Goal: Information Seeking & Learning: Find specific fact

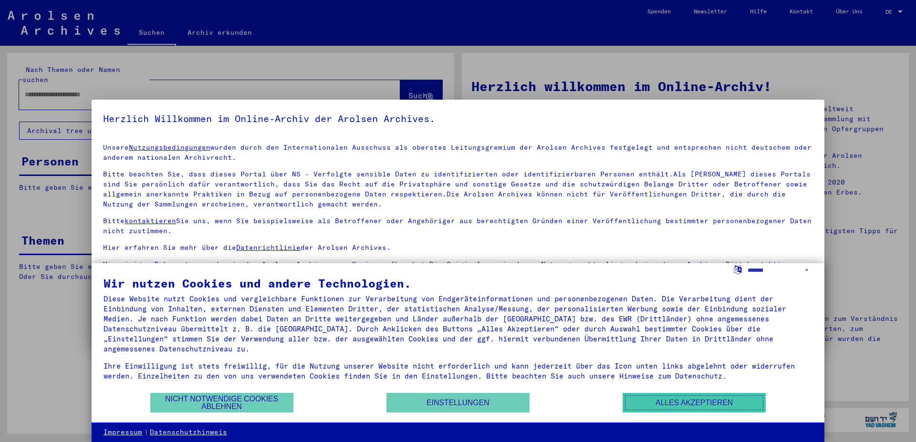
click at [666, 402] on button "Alles akzeptieren" at bounding box center [694, 403] width 143 height 20
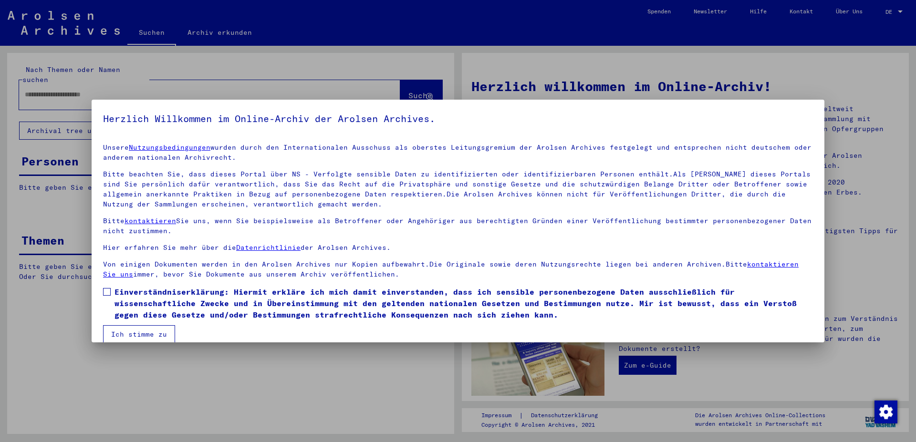
click at [121, 335] on button "Ich stimme zu" at bounding box center [139, 334] width 72 height 18
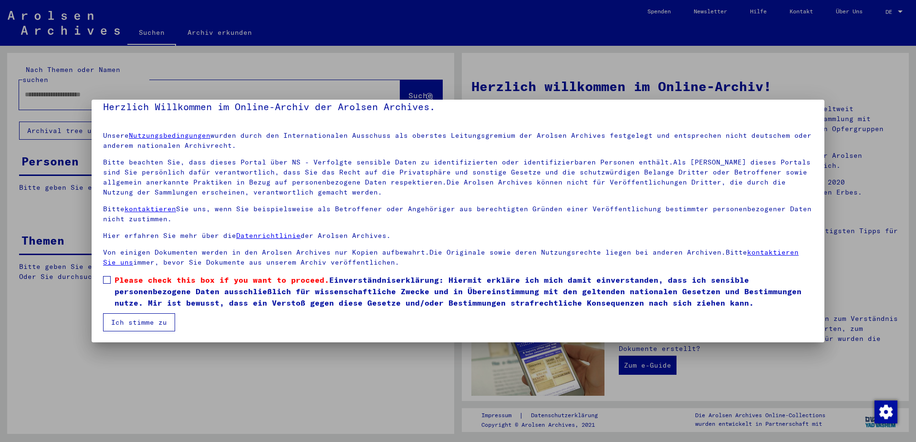
drag, startPoint x: 109, startPoint y: 280, endPoint x: 117, endPoint y: 306, distance: 27.3
click at [109, 281] on span at bounding box center [107, 280] width 8 height 8
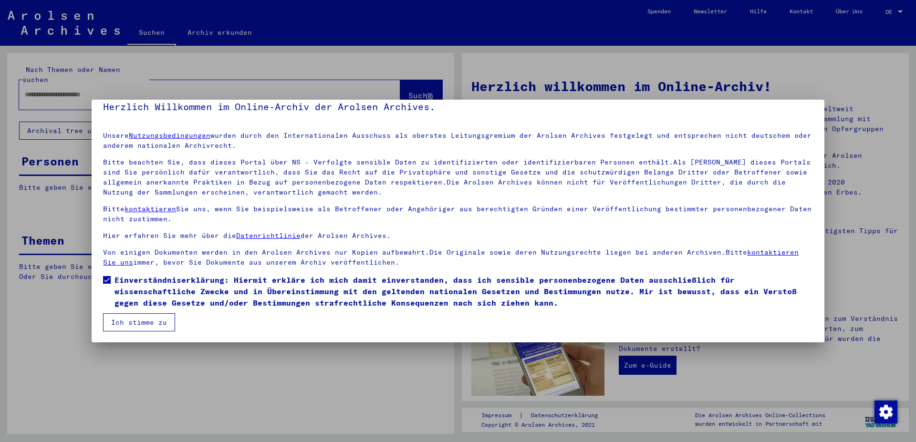
click at [123, 318] on button "Ich stimme zu" at bounding box center [139, 322] width 72 height 18
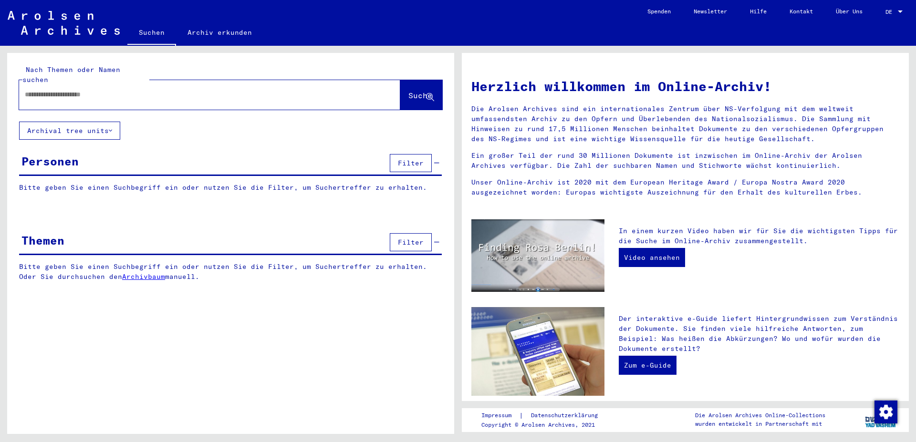
paste input "**********"
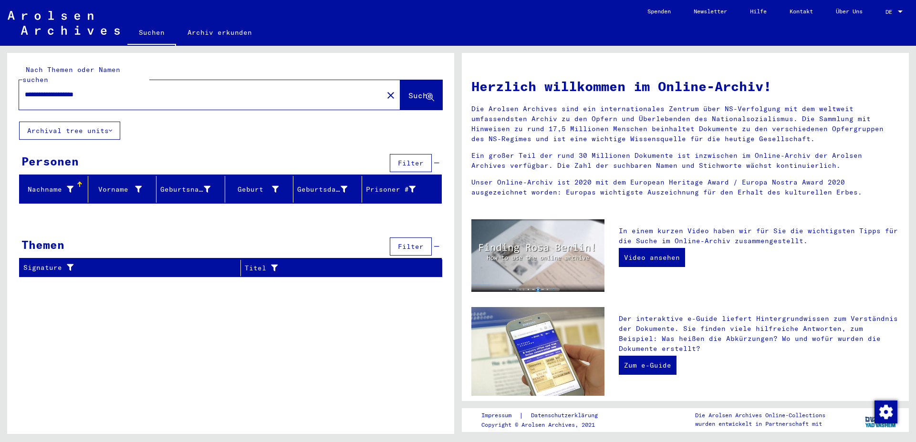
drag, startPoint x: 77, startPoint y: 84, endPoint x: 144, endPoint y: 91, distance: 66.6
click at [144, 91] on input "**********" at bounding box center [198, 95] width 347 height 10
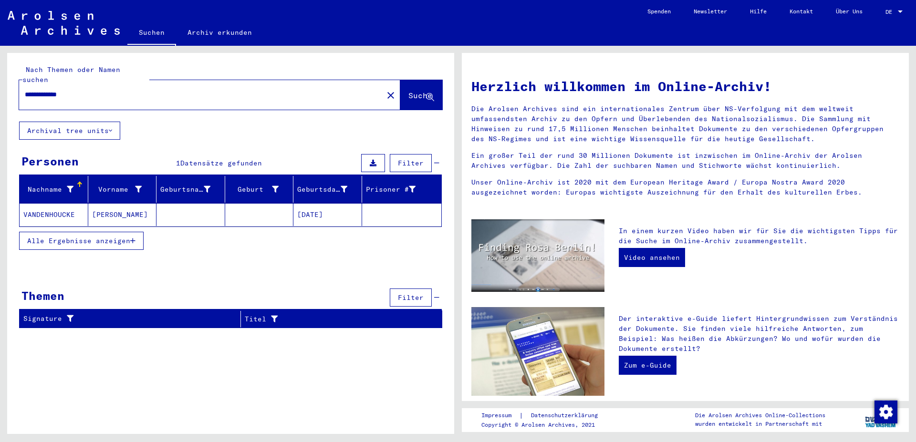
click at [129, 237] on span "Alle Ergebnisse anzeigen" at bounding box center [78, 241] width 103 height 9
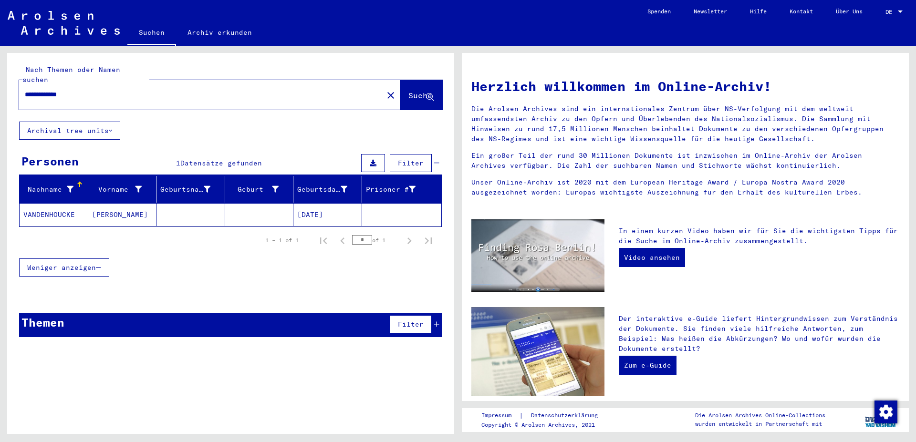
drag, startPoint x: 60, startPoint y: 88, endPoint x: 13, endPoint y: 92, distance: 47.4
click at [25, 92] on input "**********" at bounding box center [198, 95] width 347 height 10
type input "**********"
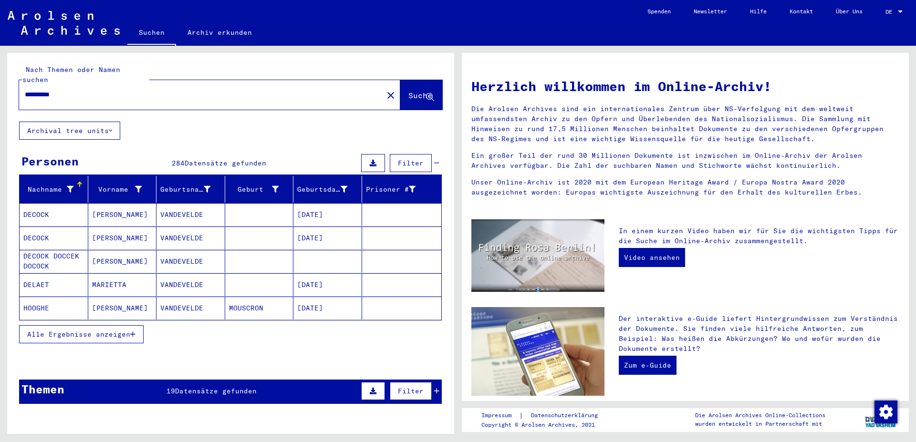
click at [109, 329] on button "Alle Ergebnisse anzeigen" at bounding box center [81, 334] width 125 height 18
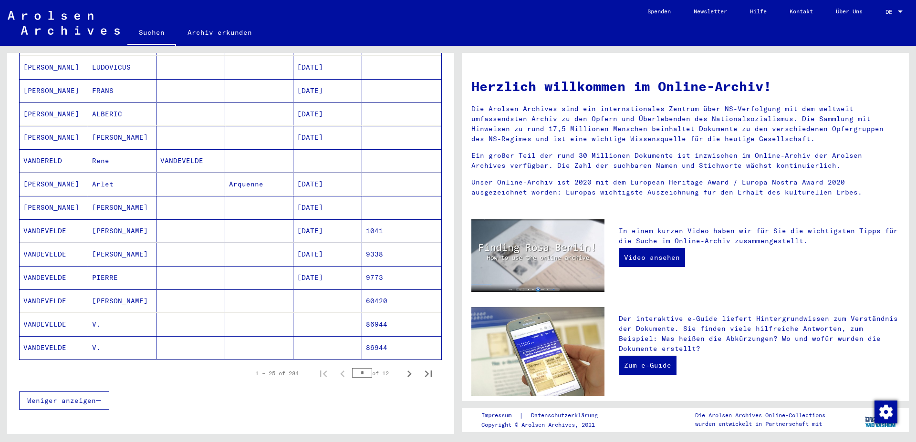
scroll to position [429, 0]
click at [403, 366] on icon "Next page" at bounding box center [409, 372] width 13 height 13
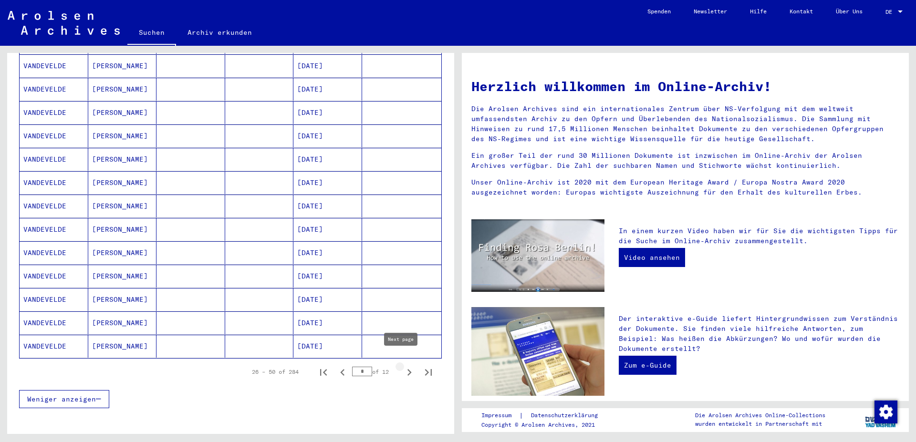
click at [405, 366] on icon "Next page" at bounding box center [409, 372] width 13 height 13
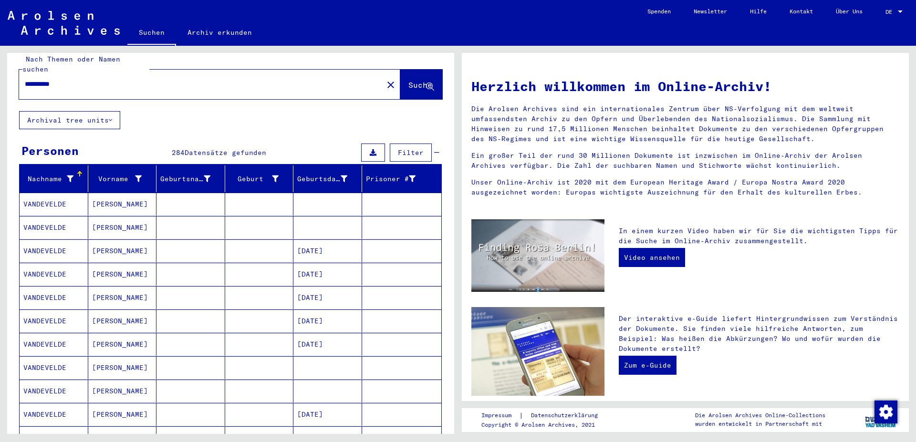
scroll to position [0, 0]
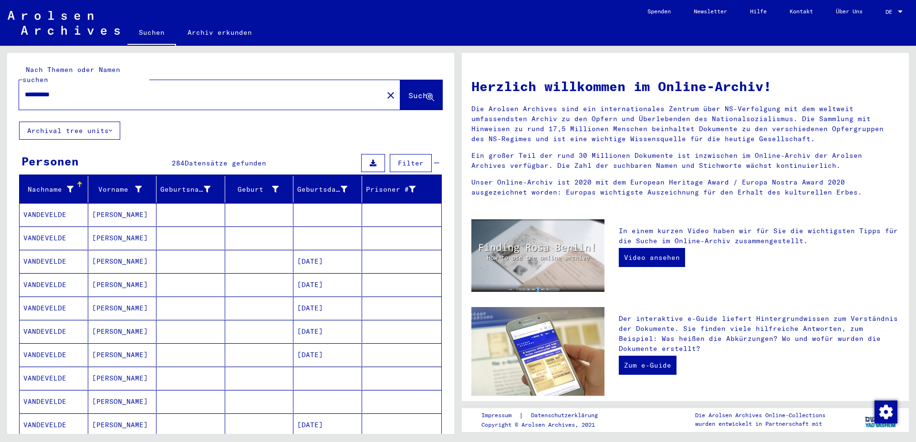
click at [63, 302] on mat-cell "VANDEVELDE" at bounding box center [54, 308] width 69 height 23
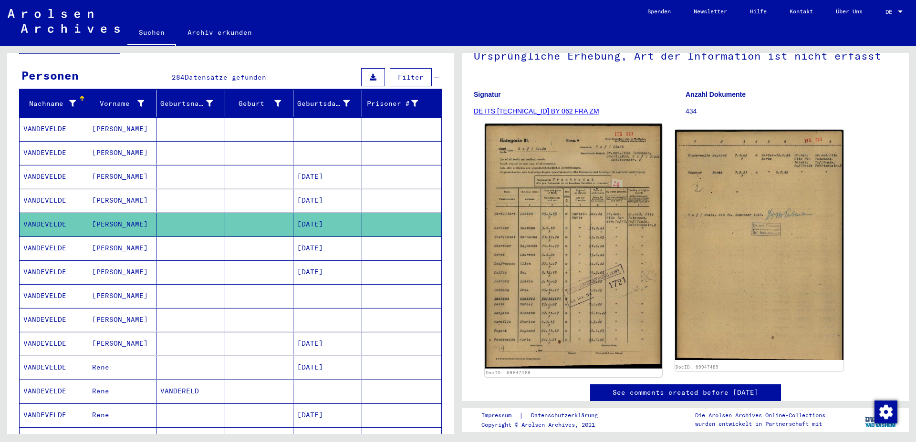
scroll to position [86, 0]
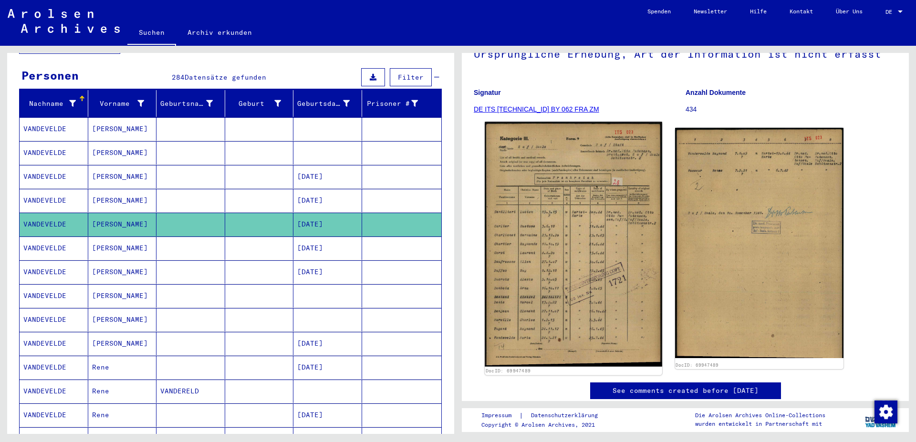
click at [579, 273] on img at bounding box center [573, 244] width 177 height 245
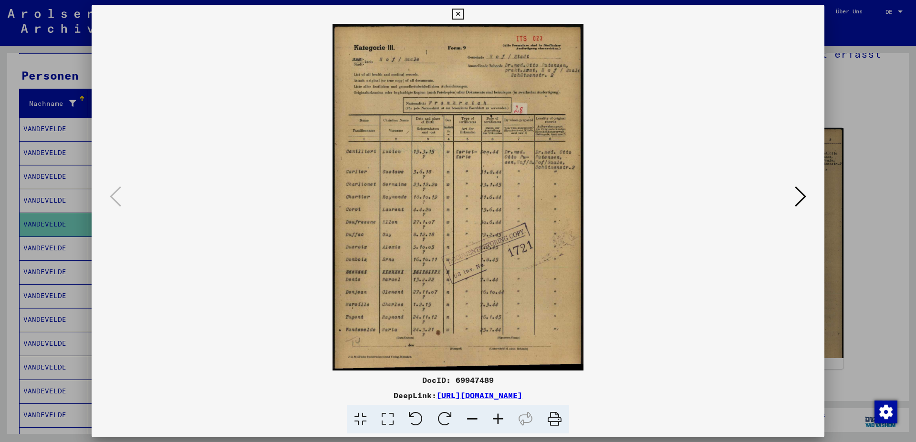
drag, startPoint x: 821, startPoint y: 16, endPoint x: 713, endPoint y: 55, distance: 114.7
click at [463, 17] on icon at bounding box center [457, 14] width 11 height 11
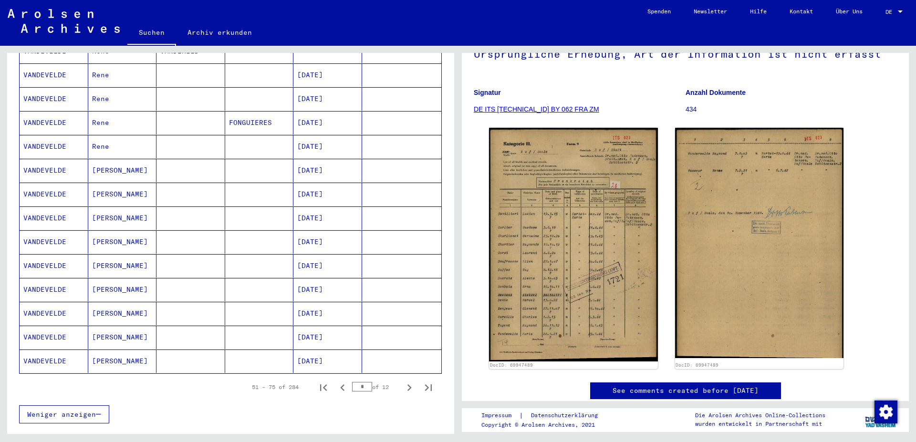
scroll to position [429, 0]
click at [405, 378] on icon "Next page" at bounding box center [409, 384] width 13 height 13
type input "*"
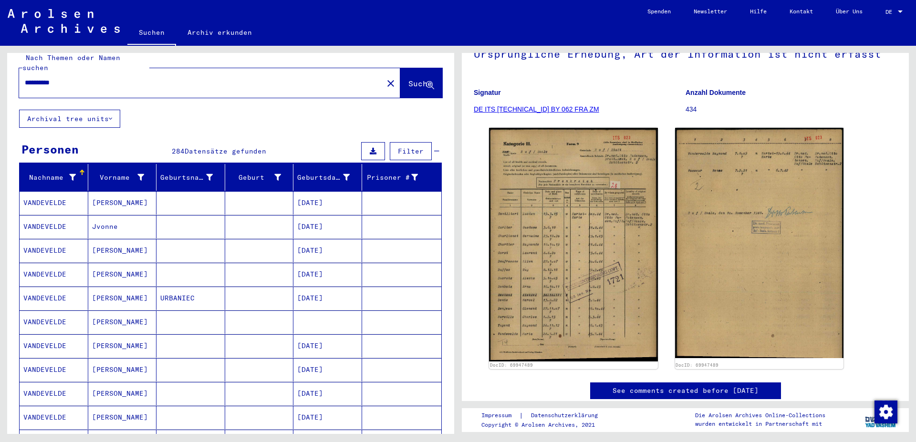
scroll to position [0, 0]
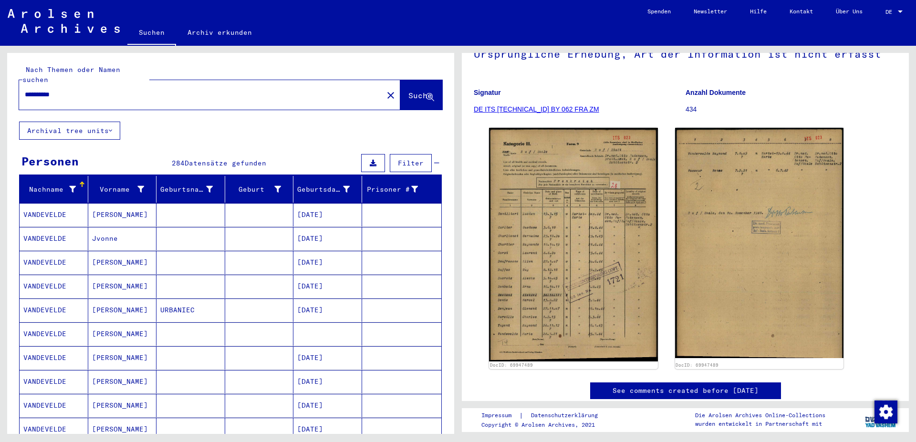
drag, startPoint x: 71, startPoint y: 83, endPoint x: 8, endPoint y: 91, distance: 63.0
click at [25, 90] on input "**********" at bounding box center [201, 95] width 353 height 10
type input "**********"
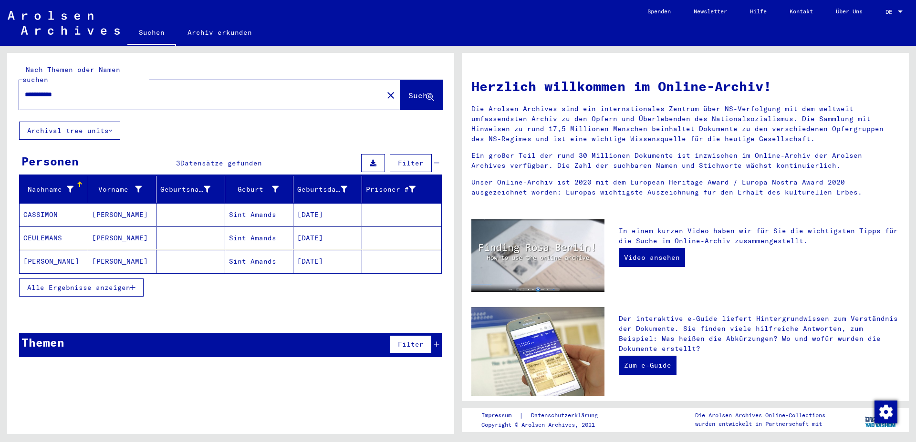
click at [66, 283] on span "Alle Ergebnisse anzeigen" at bounding box center [78, 287] width 103 height 9
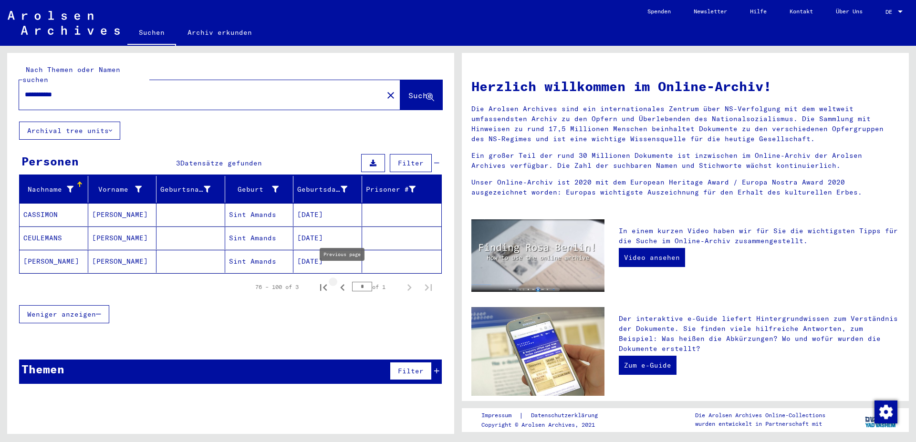
click at [343, 281] on icon "Previous page" at bounding box center [342, 287] width 13 height 13
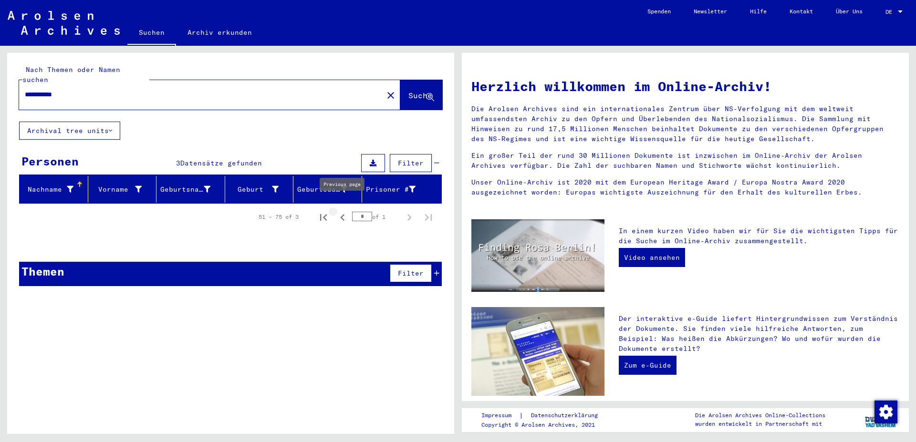
click at [343, 211] on icon "Previous page" at bounding box center [342, 217] width 13 height 13
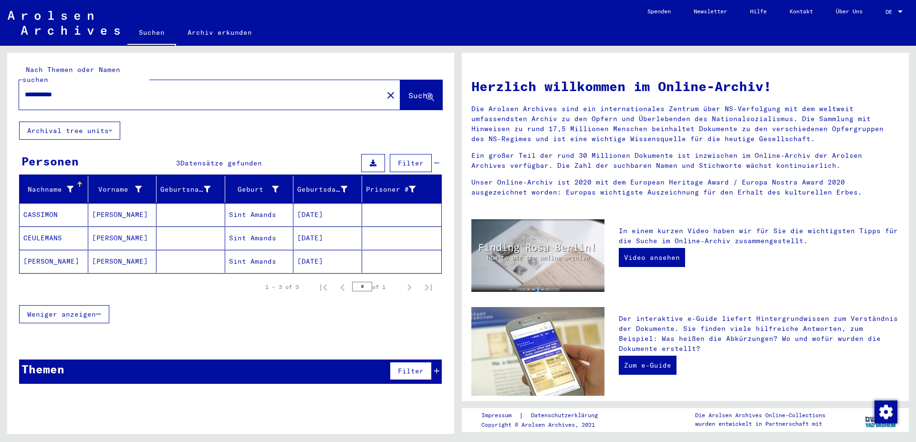
type input "*"
click at [28, 90] on input "**********" at bounding box center [198, 95] width 347 height 10
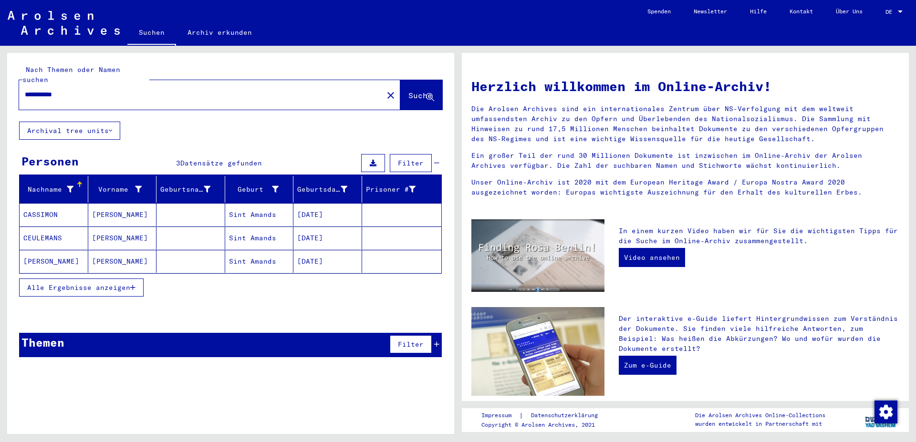
click at [89, 283] on span "Alle Ergebnisse anzeigen" at bounding box center [78, 287] width 103 height 9
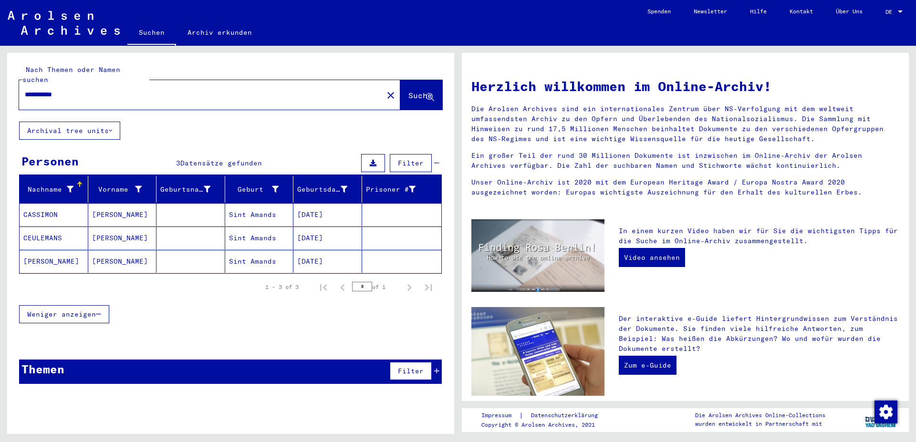
drag, startPoint x: 59, startPoint y: 91, endPoint x: 24, endPoint y: 95, distance: 35.1
click at [25, 95] on input "**********" at bounding box center [198, 95] width 347 height 10
type input "*******"
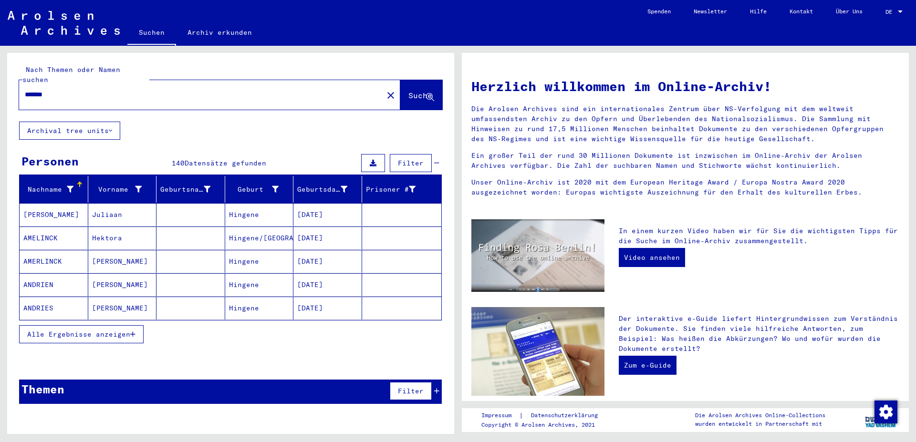
click at [116, 330] on span "Alle Ergebnisse anzeigen" at bounding box center [78, 334] width 103 height 9
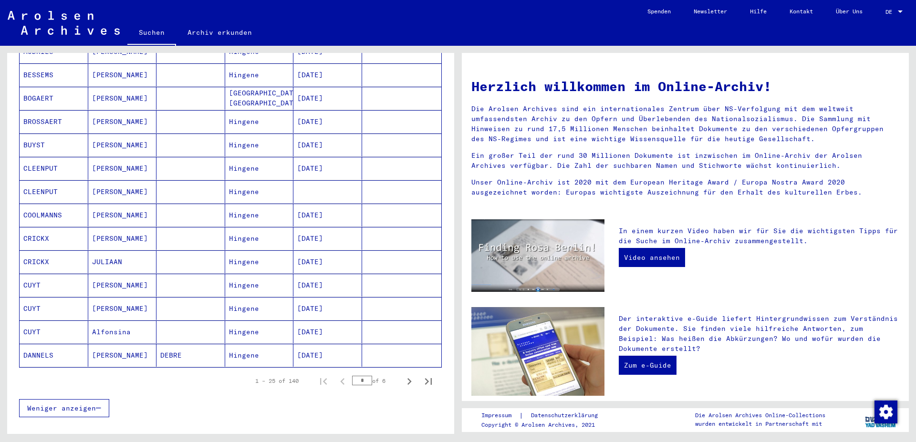
scroll to position [429, 0]
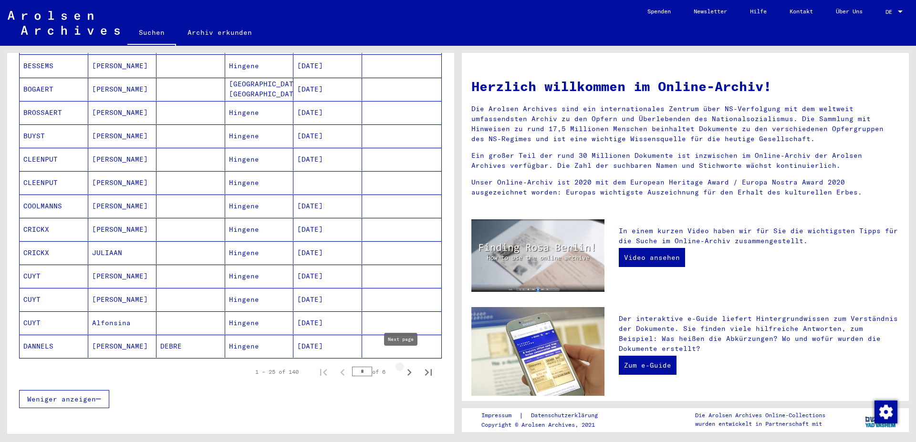
click at [407, 369] on icon "Next page" at bounding box center [409, 372] width 4 height 7
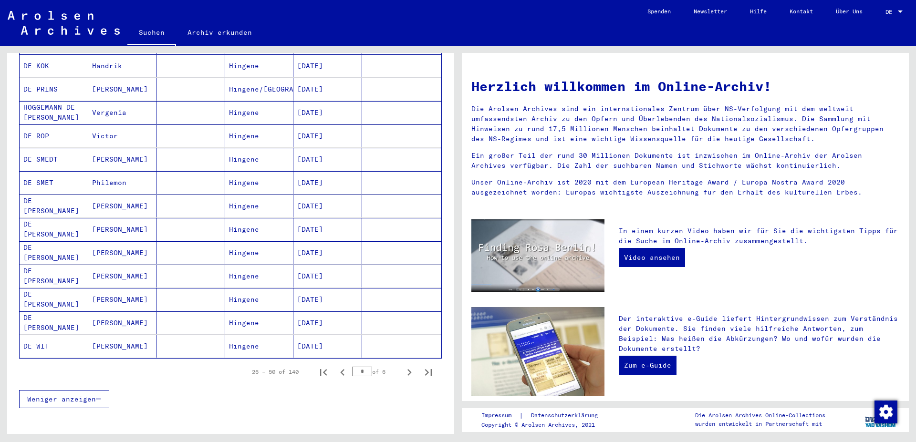
scroll to position [465, 0]
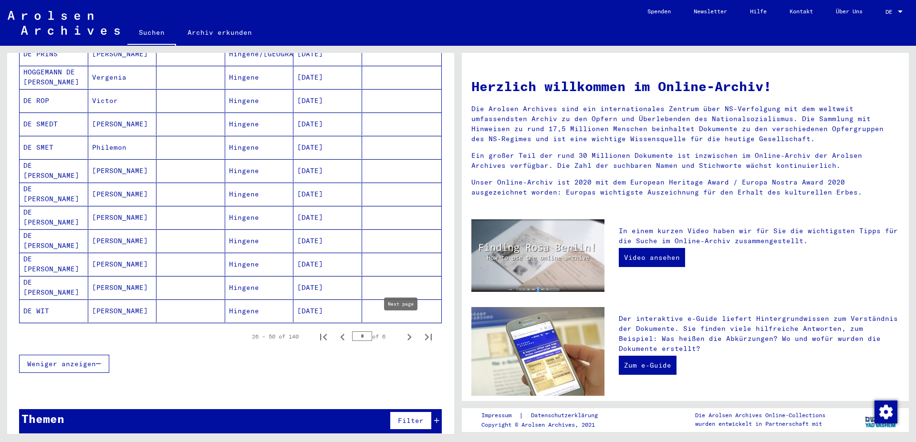
click at [403, 331] on icon "Next page" at bounding box center [409, 337] width 13 height 13
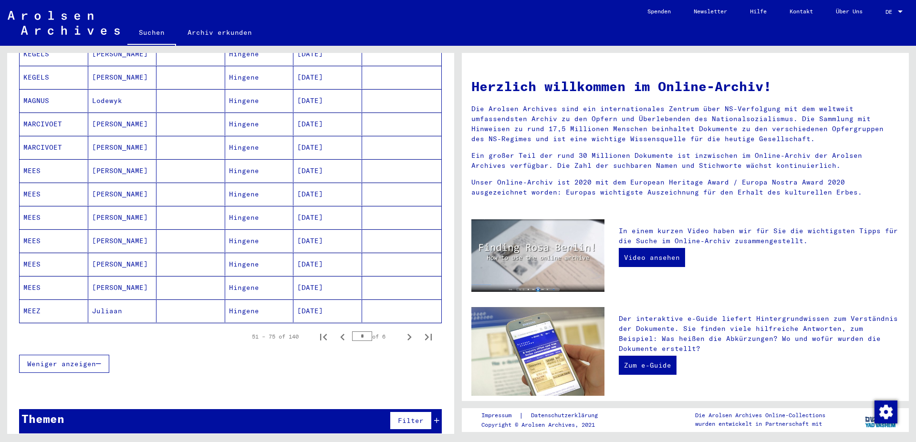
click at [116, 303] on mat-cell "Juliaan" at bounding box center [122, 311] width 69 height 23
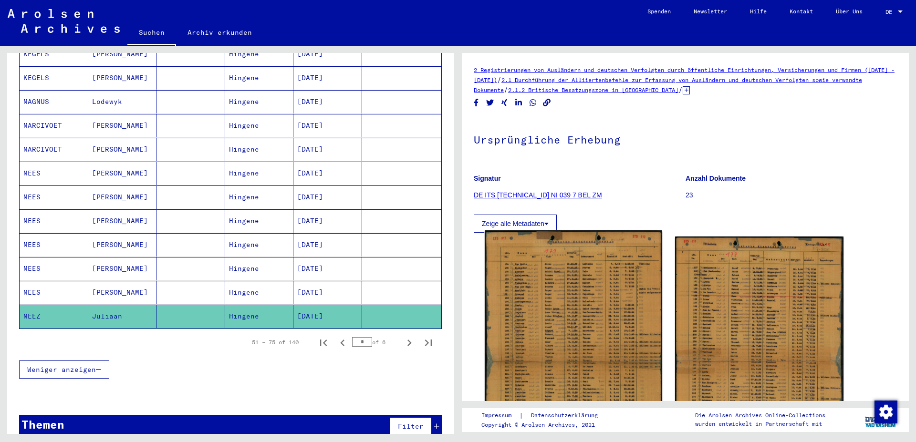
click at [598, 289] on img at bounding box center [573, 355] width 177 height 251
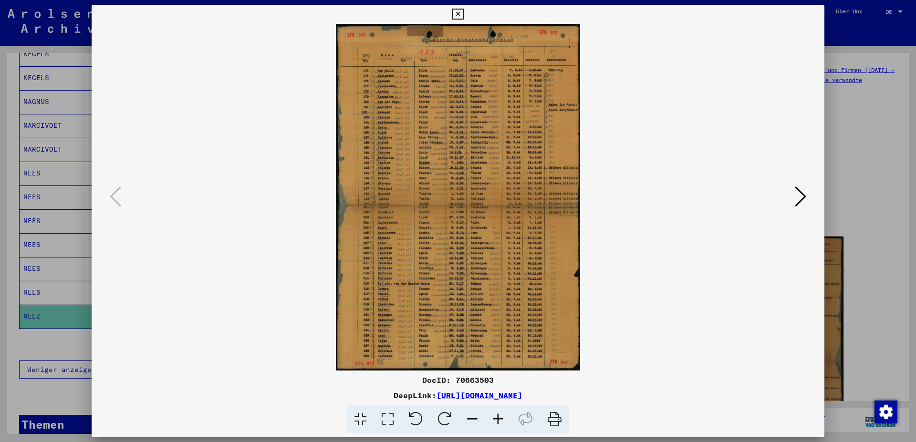
click at [449, 219] on img at bounding box center [458, 197] width 668 height 347
click at [495, 418] on icon at bounding box center [498, 419] width 26 height 29
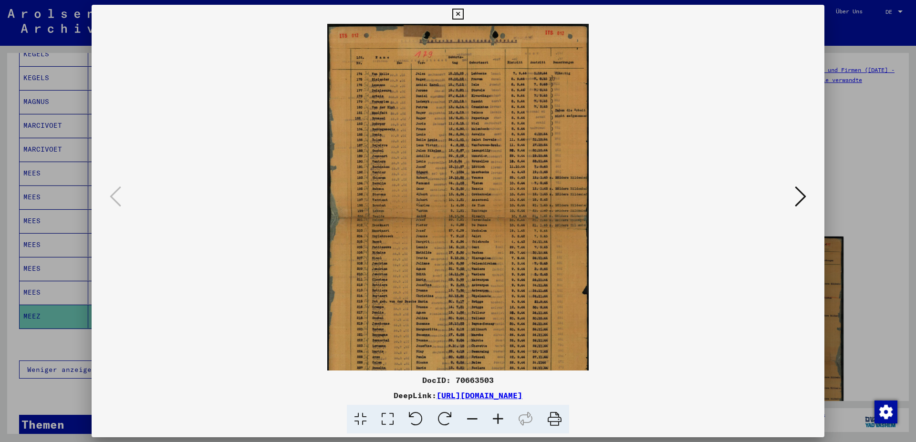
click at [496, 418] on icon at bounding box center [498, 419] width 26 height 29
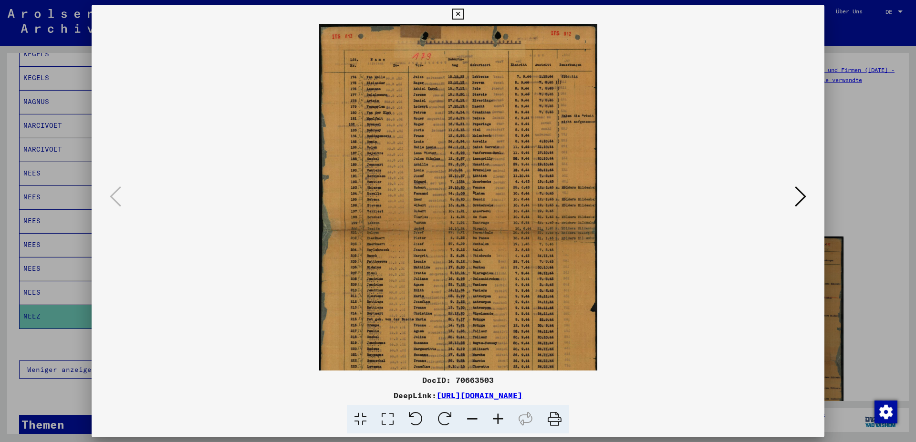
click at [493, 419] on icon at bounding box center [498, 419] width 26 height 29
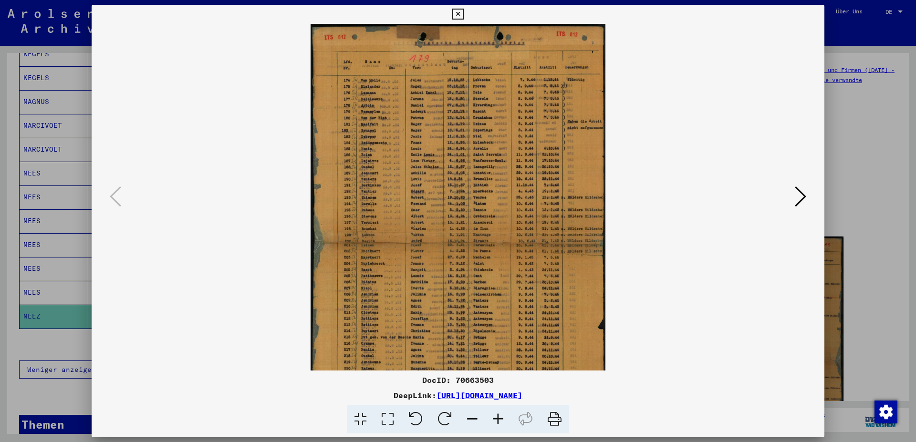
click at [490, 421] on icon at bounding box center [498, 419] width 26 height 29
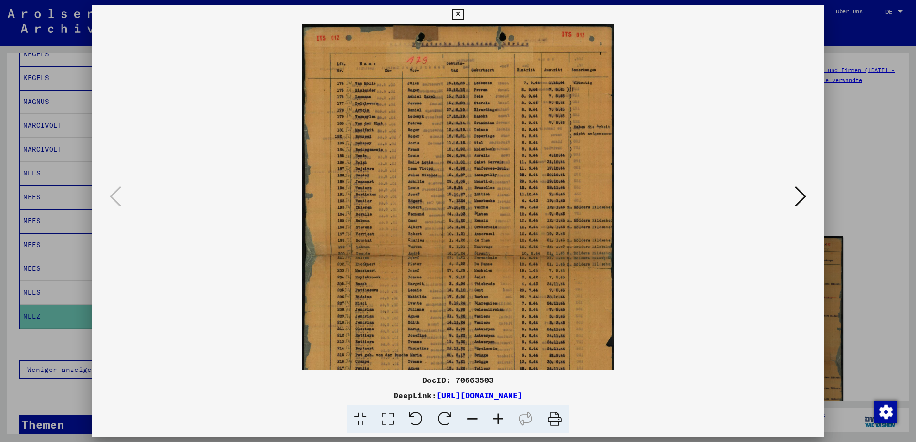
click at [489, 420] on icon at bounding box center [498, 419] width 26 height 29
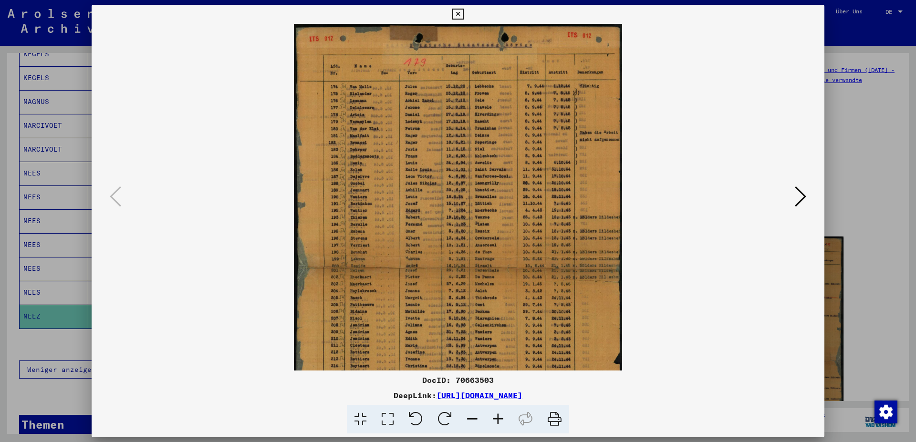
click at [489, 420] on icon at bounding box center [498, 419] width 26 height 29
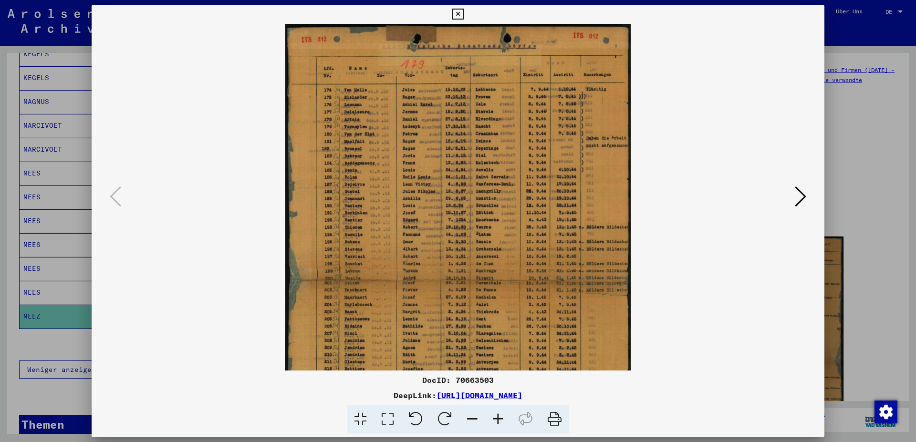
click at [489, 420] on icon at bounding box center [498, 419] width 26 height 29
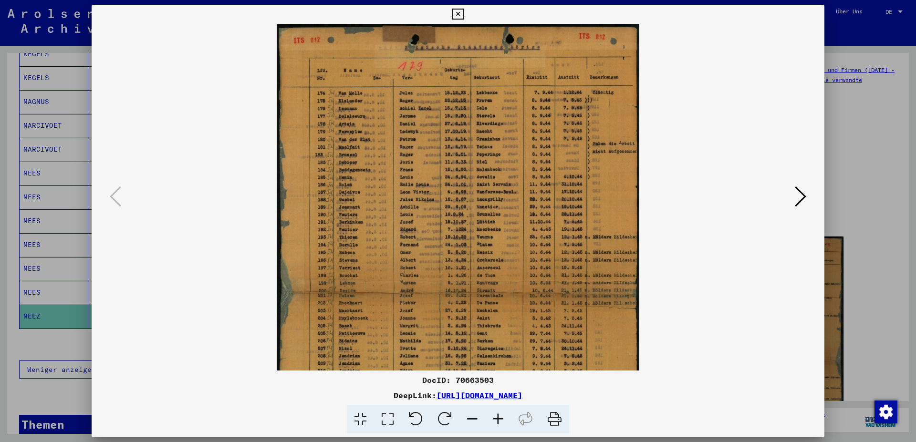
click at [489, 420] on icon at bounding box center [498, 419] width 26 height 29
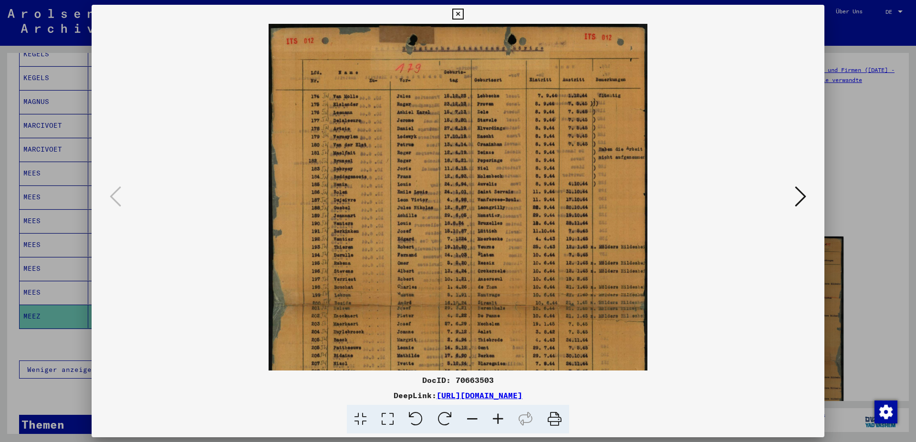
click at [489, 420] on icon at bounding box center [498, 419] width 26 height 29
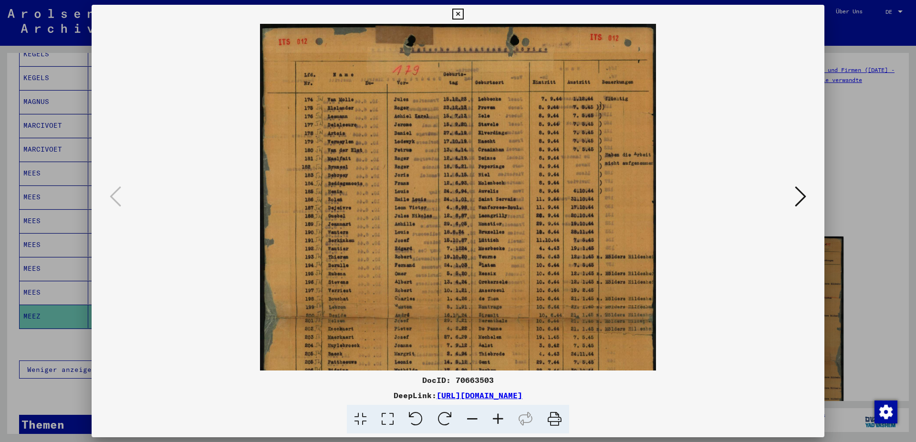
click at [488, 420] on icon at bounding box center [498, 419] width 26 height 29
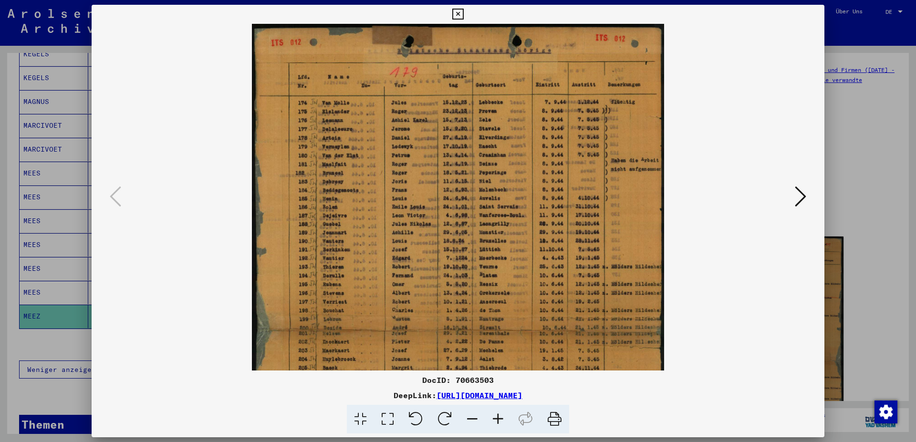
click at [486, 421] on icon at bounding box center [498, 419] width 26 height 29
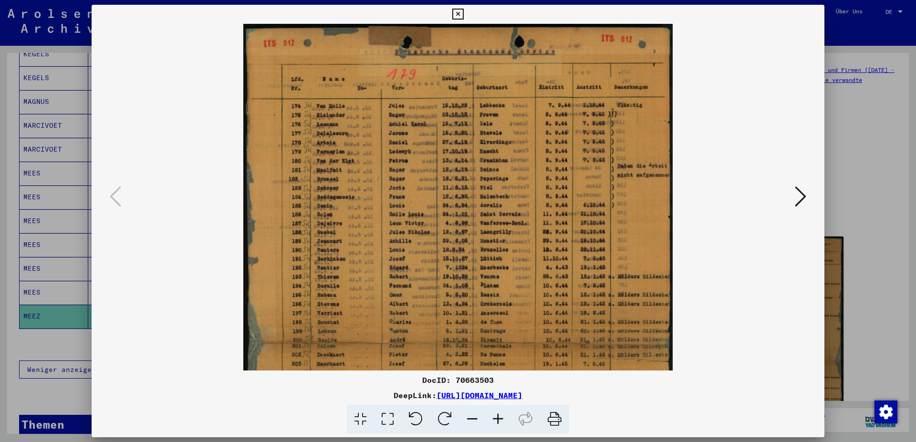
click at [483, 422] on span at bounding box center [458, 419] width 222 height 29
click at [483, 423] on icon at bounding box center [472, 419] width 26 height 29
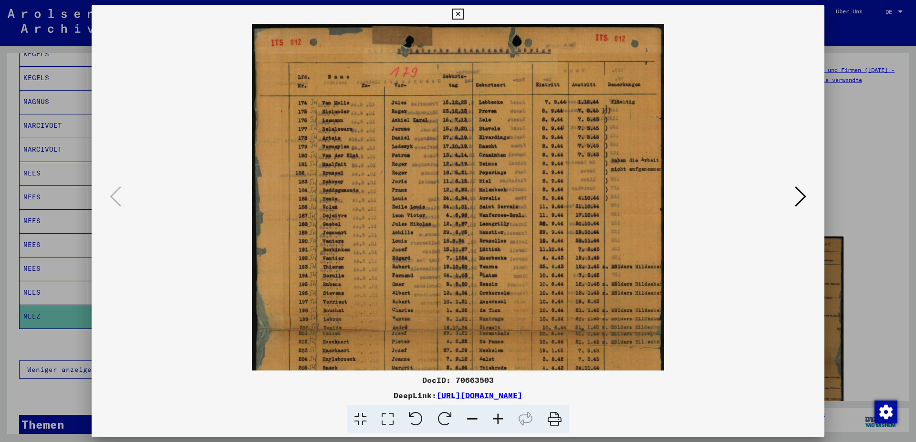
click at [482, 423] on icon at bounding box center [472, 419] width 26 height 29
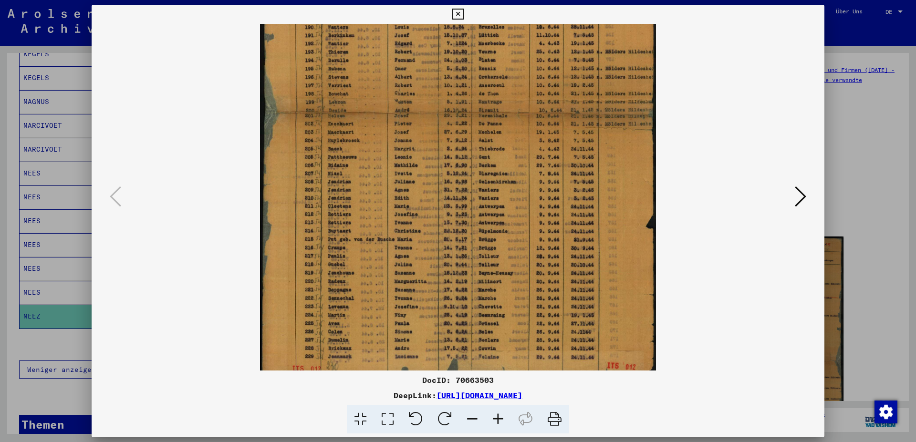
drag, startPoint x: 492, startPoint y: 303, endPoint x: 479, endPoint y: 190, distance: 114.3
click at [467, 111] on img at bounding box center [458, 100] width 396 height 562
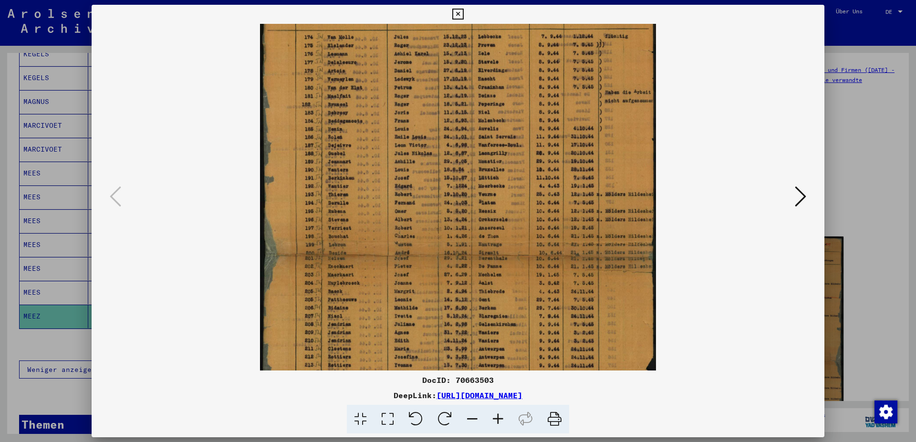
scroll to position [62, 0]
drag, startPoint x: 479, startPoint y: 267, endPoint x: 472, endPoint y: 369, distance: 102.8
click at [469, 375] on div "DocID: 70663503 DeepLink: [URL][DOMAIN_NAME]" at bounding box center [458, 219] width 733 height 429
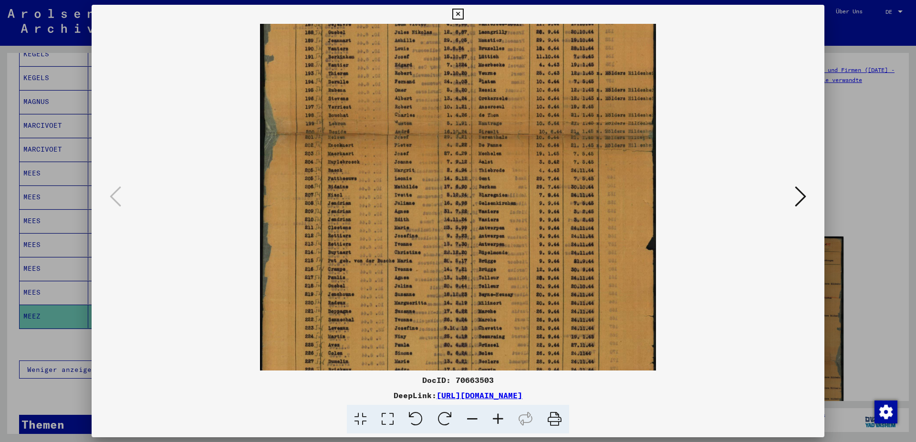
scroll to position [185, 0]
drag, startPoint x: 479, startPoint y: 196, endPoint x: 444, endPoint y: 75, distance: 125.6
click at [444, 75] on img at bounding box center [458, 120] width 396 height 562
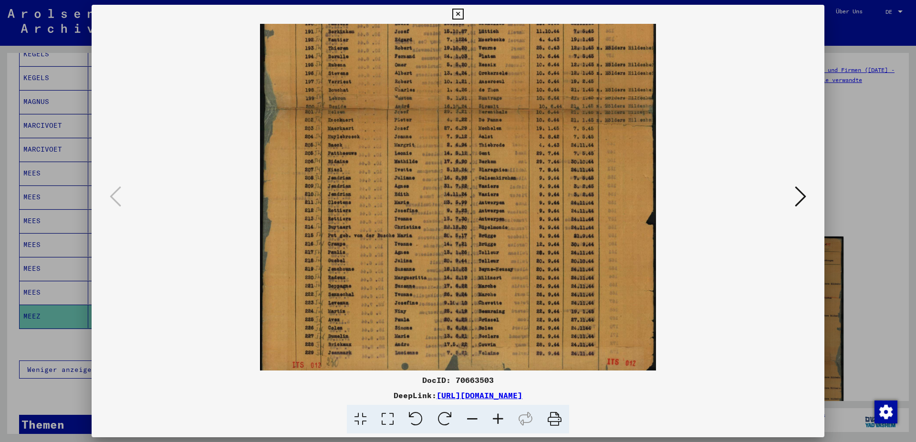
scroll to position [215, 0]
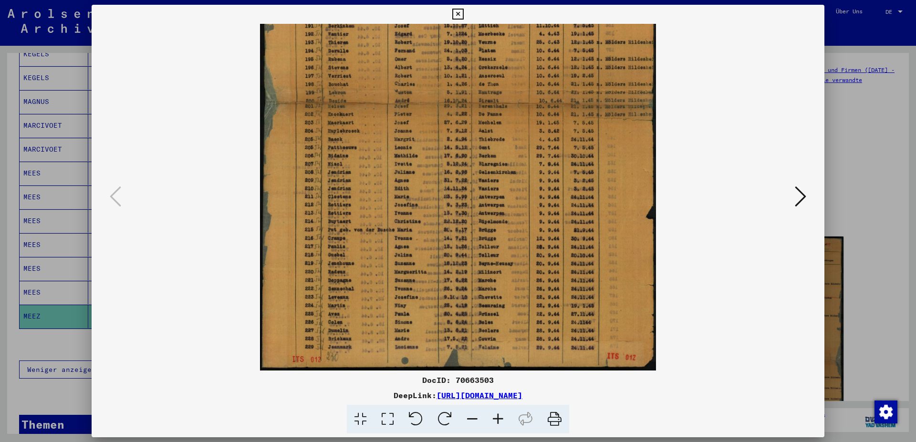
drag, startPoint x: 502, startPoint y: 277, endPoint x: 498, endPoint y: 222, distance: 55.0
click at [494, 222] on img at bounding box center [458, 90] width 396 height 562
click at [802, 200] on icon at bounding box center [800, 196] width 11 height 23
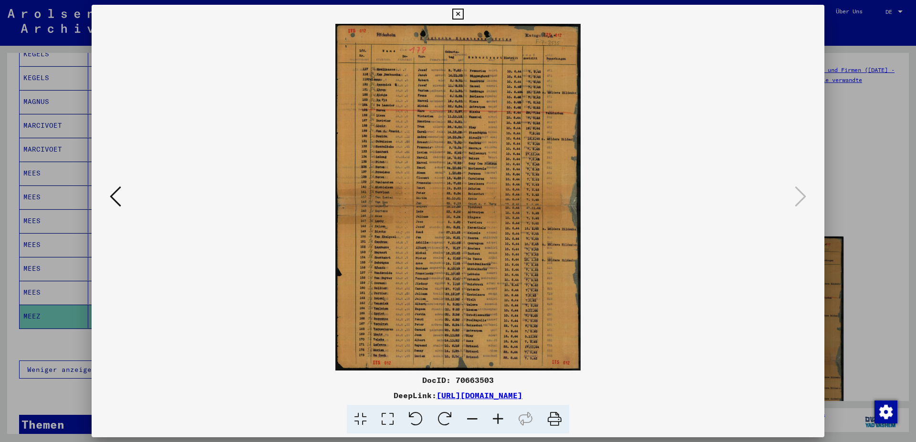
click at [501, 422] on icon at bounding box center [498, 419] width 26 height 29
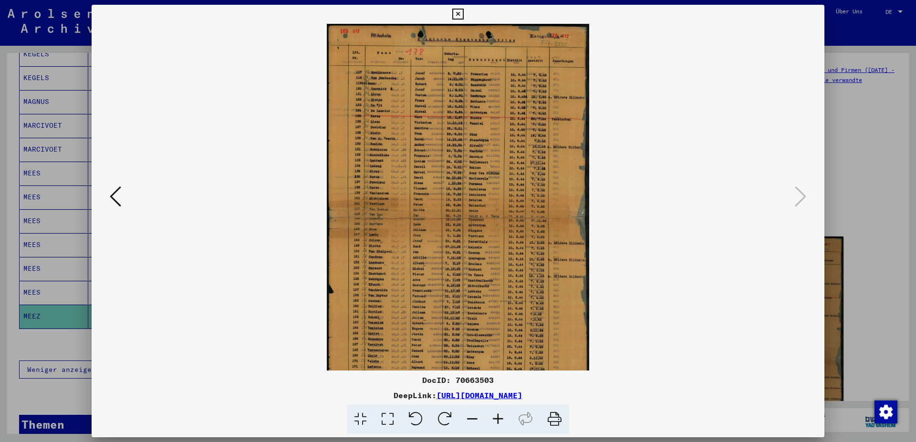
click at [500, 421] on icon at bounding box center [498, 419] width 26 height 29
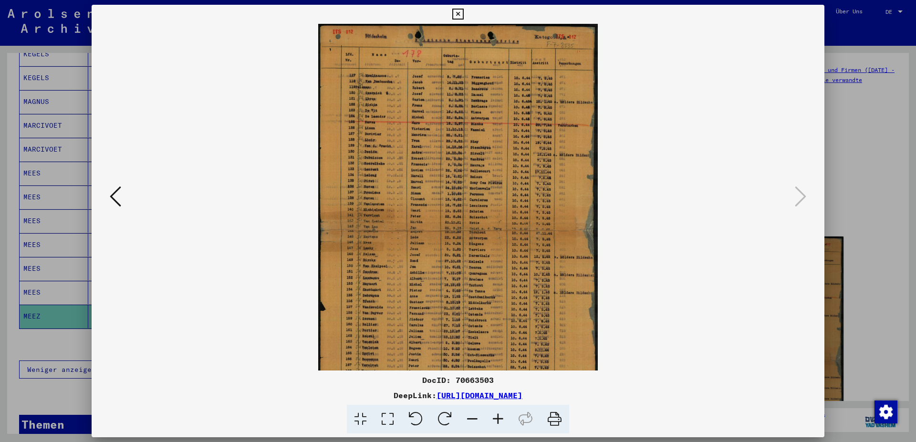
click at [499, 421] on icon at bounding box center [498, 419] width 26 height 29
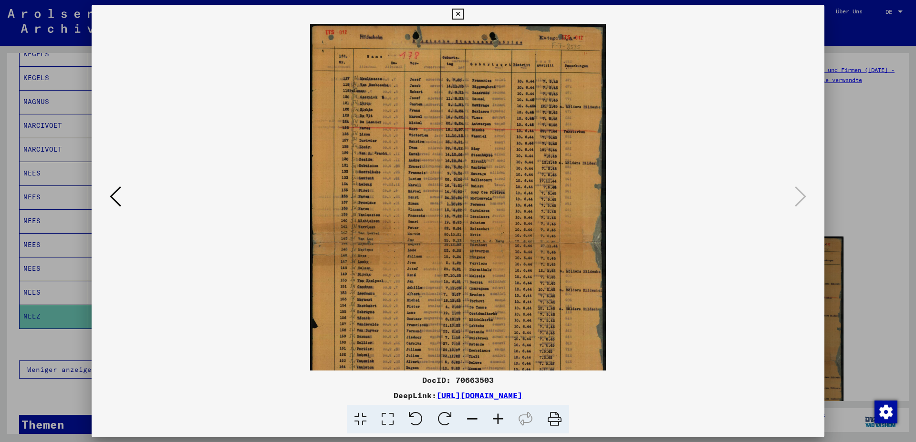
click at [498, 419] on icon at bounding box center [498, 419] width 26 height 29
click at [494, 418] on icon at bounding box center [498, 419] width 26 height 29
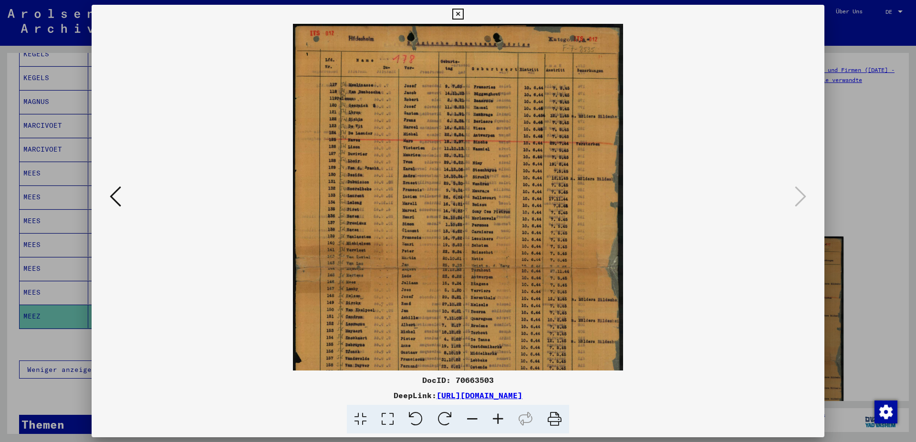
click at [490, 416] on icon at bounding box center [498, 419] width 26 height 29
click at [488, 414] on icon at bounding box center [498, 419] width 26 height 29
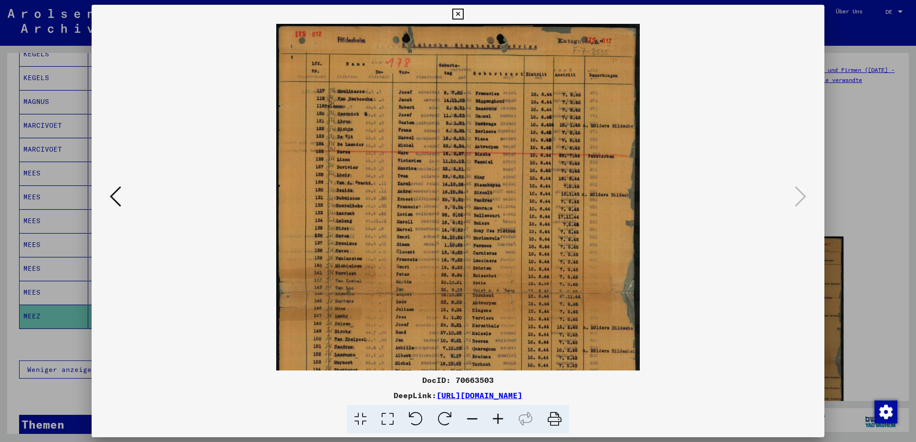
click at [487, 413] on icon at bounding box center [498, 419] width 26 height 29
click at [486, 412] on icon at bounding box center [498, 419] width 26 height 29
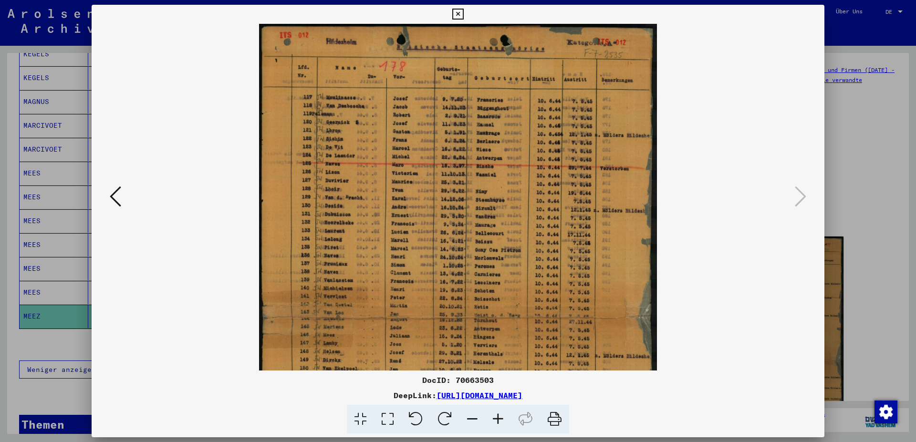
click at [486, 412] on icon at bounding box center [498, 419] width 26 height 29
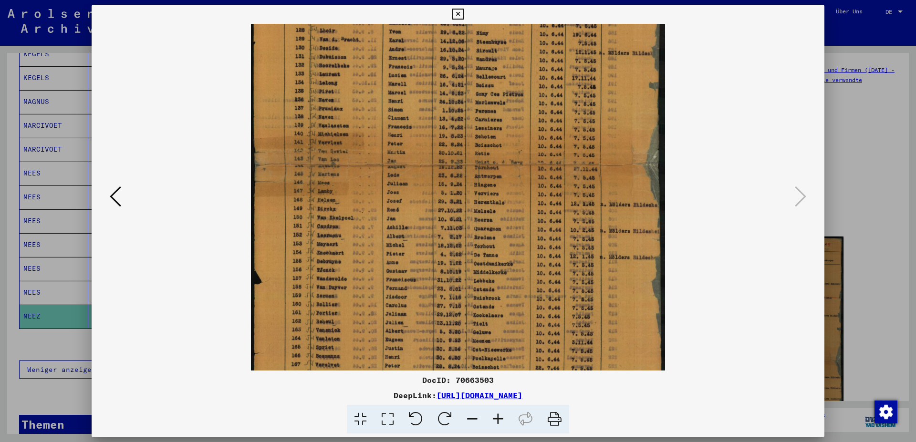
scroll to position [167, 0]
drag, startPoint x: 450, startPoint y: 259, endPoint x: 429, endPoint y: 92, distance: 167.8
click at [429, 92] on img at bounding box center [458, 149] width 415 height 585
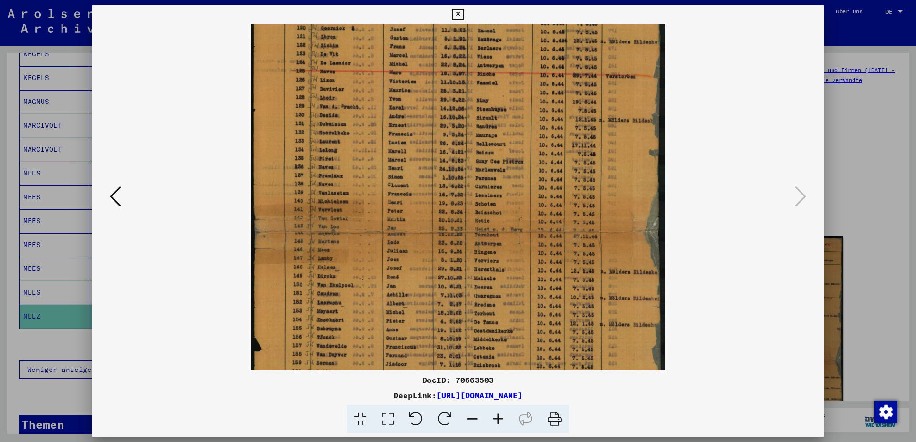
scroll to position [100, 0]
drag, startPoint x: 563, startPoint y: 187, endPoint x: 542, endPoint y: 288, distance: 103.2
click at [542, 288] on img at bounding box center [458, 216] width 415 height 585
click at [463, 12] on icon at bounding box center [457, 14] width 11 height 11
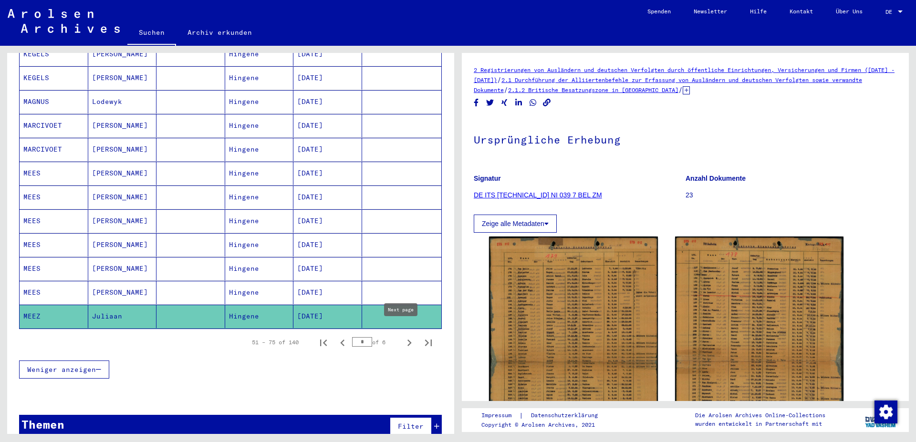
click at [403, 336] on icon "Next page" at bounding box center [409, 342] width 13 height 13
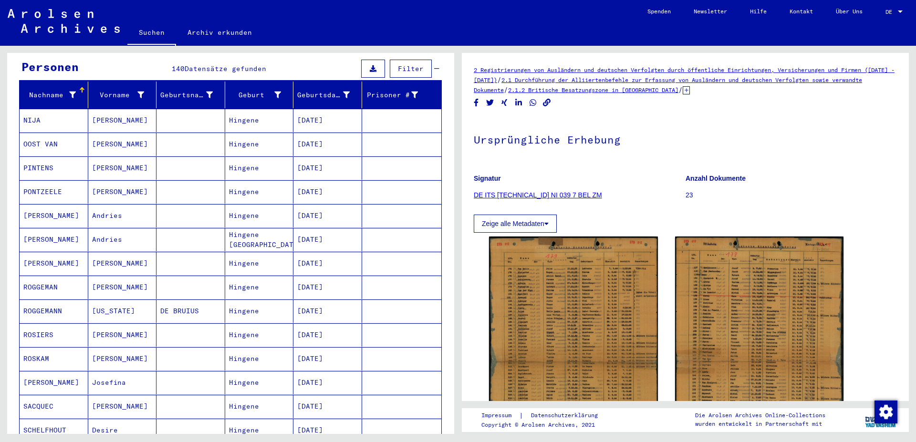
scroll to position [86, 0]
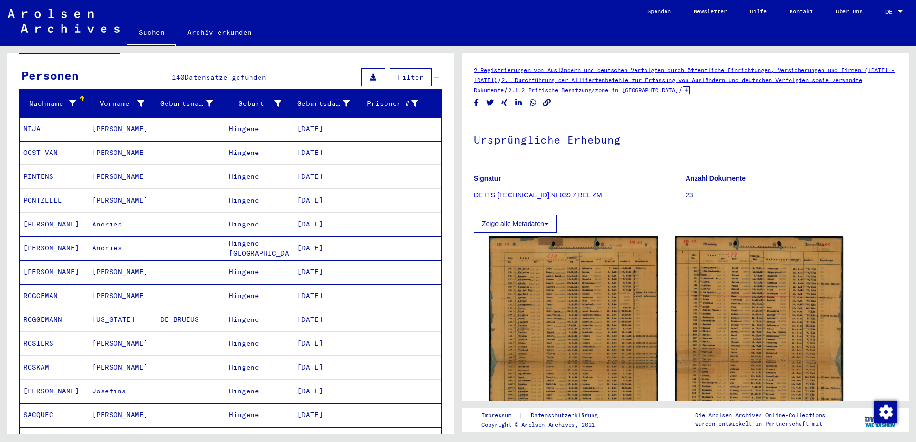
click at [100, 143] on mat-cell "[PERSON_NAME]" at bounding box center [122, 152] width 69 height 23
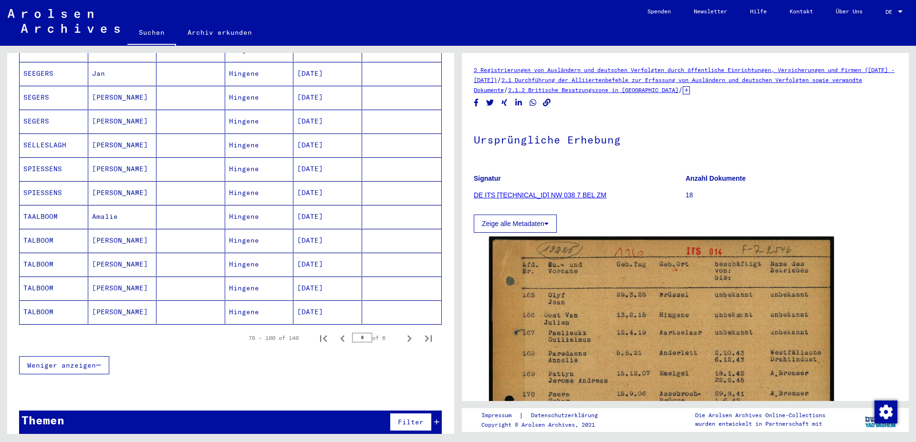
scroll to position [477, 0]
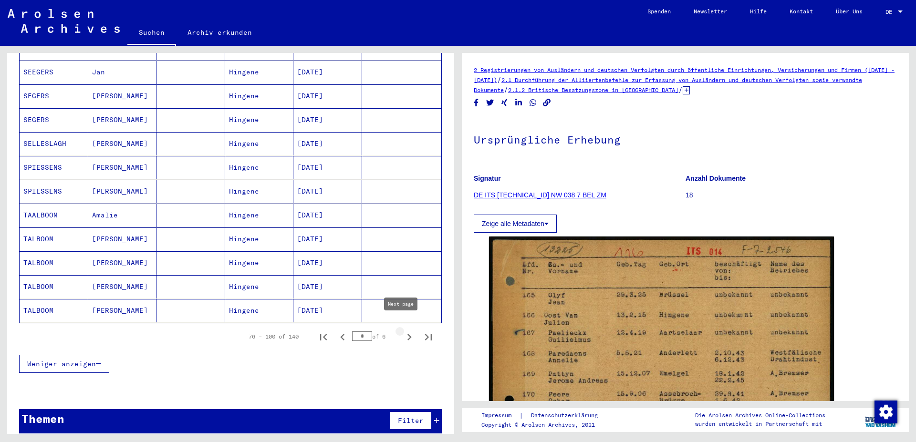
click at [403, 331] on icon "Next page" at bounding box center [409, 337] width 13 height 13
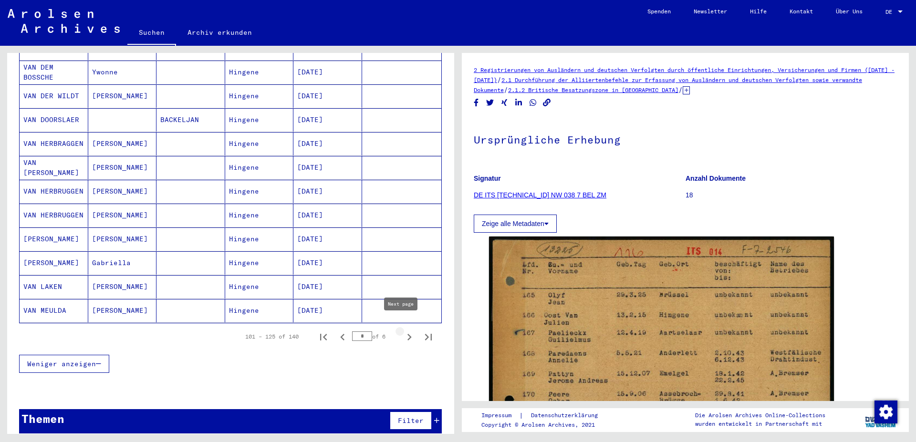
click at [403, 331] on icon "Next page" at bounding box center [409, 337] width 13 height 13
type input "*"
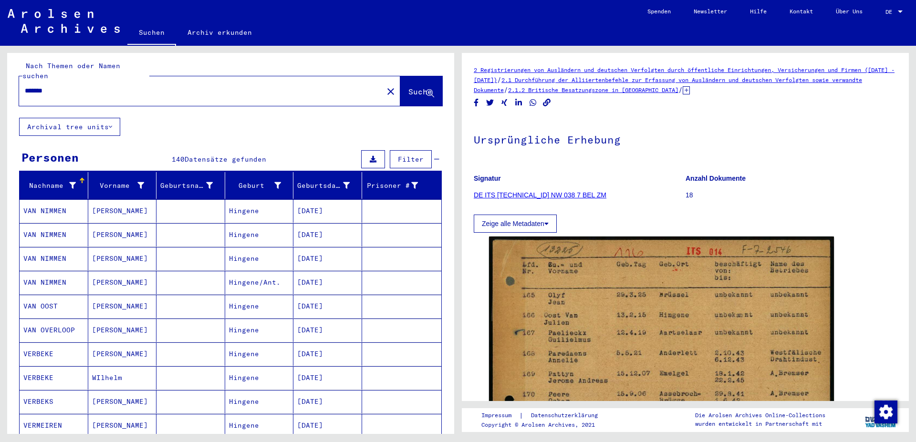
scroll to position [0, 0]
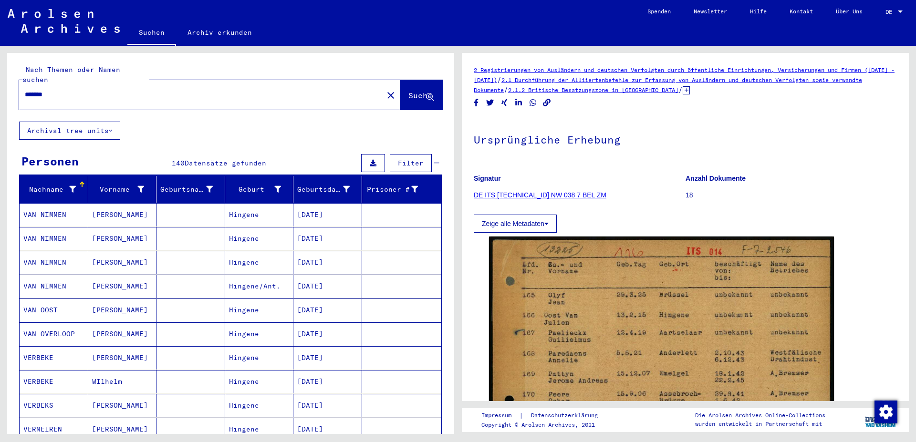
drag, startPoint x: 51, startPoint y: 81, endPoint x: 0, endPoint y: 88, distance: 51.0
click at [25, 90] on input "*******" at bounding box center [201, 95] width 353 height 10
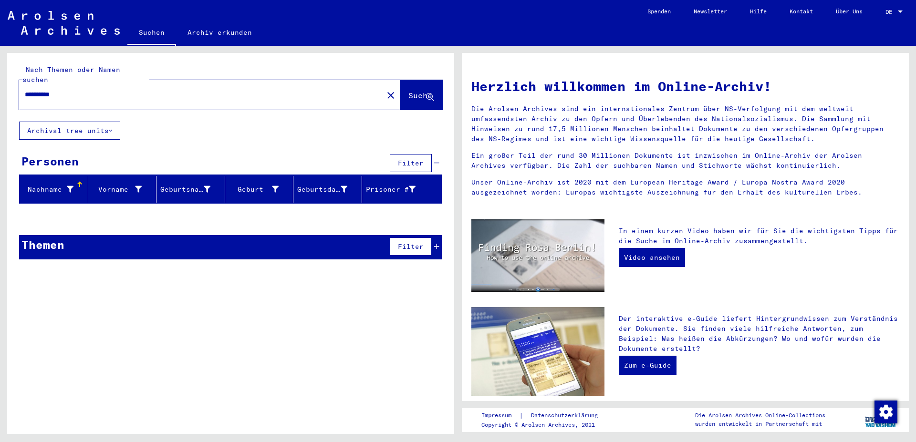
click at [42, 90] on div "**********" at bounding box center [195, 94] width 353 height 21
click at [43, 90] on input "**********" at bounding box center [198, 95] width 347 height 10
click at [418, 91] on span "Suche" at bounding box center [420, 96] width 24 height 10
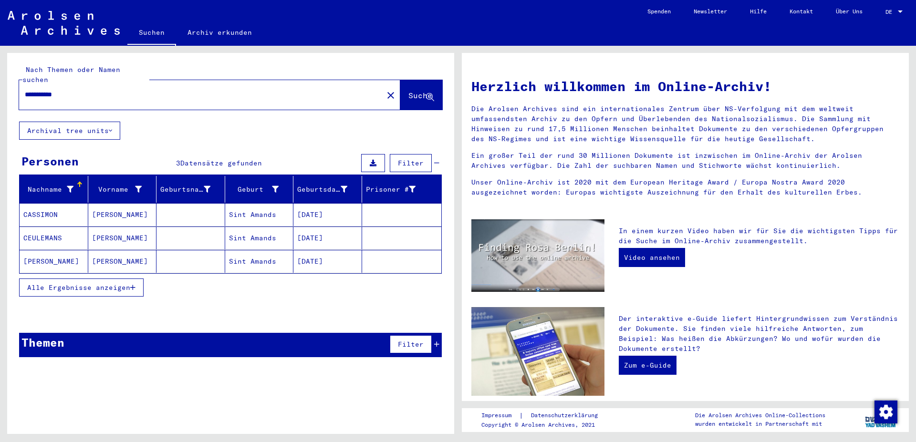
click at [84, 283] on span "Alle Ergebnisse anzeigen" at bounding box center [78, 287] width 103 height 9
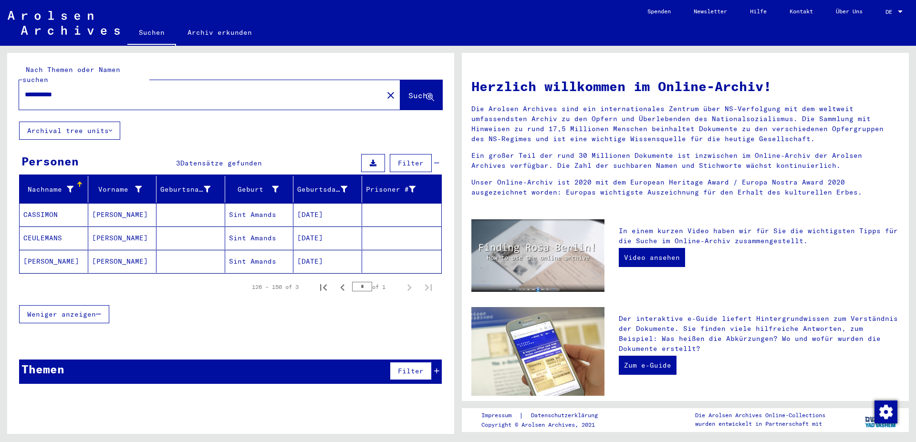
drag, startPoint x: 77, startPoint y: 85, endPoint x: 21, endPoint y: 84, distance: 55.8
click at [25, 90] on input "**********" at bounding box center [198, 95] width 347 height 10
type input "**********"
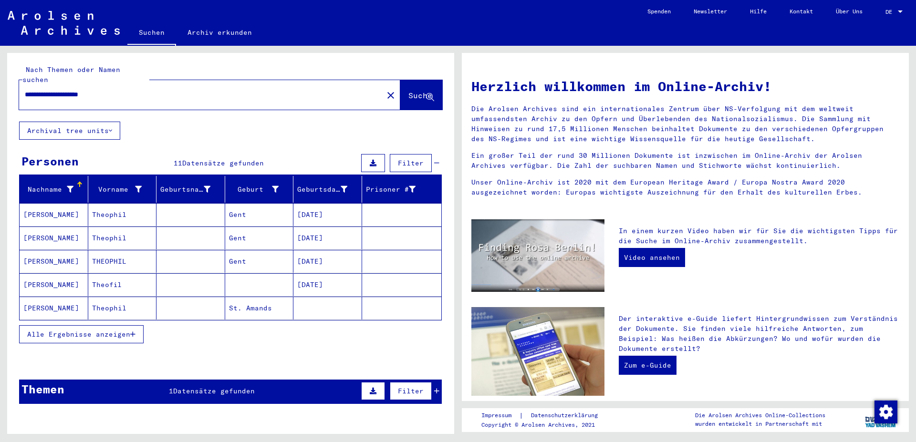
click at [81, 330] on span "Alle Ergebnisse anzeigen" at bounding box center [78, 334] width 103 height 9
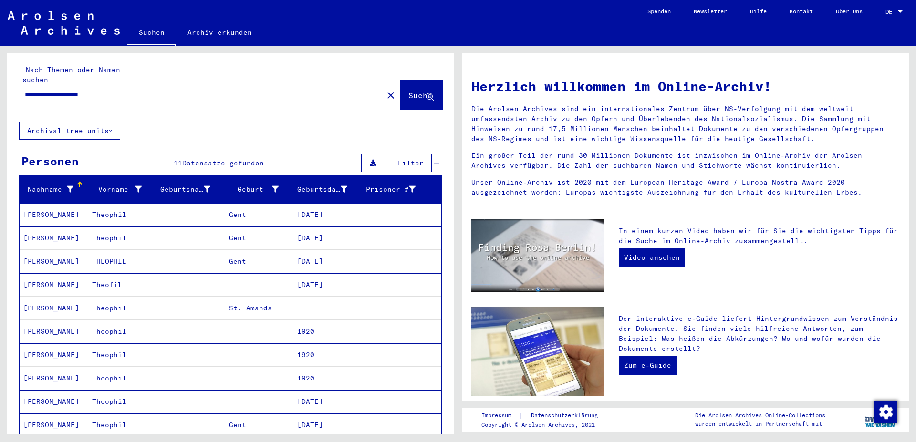
click at [70, 300] on mat-cell "[PERSON_NAME]" at bounding box center [54, 308] width 69 height 23
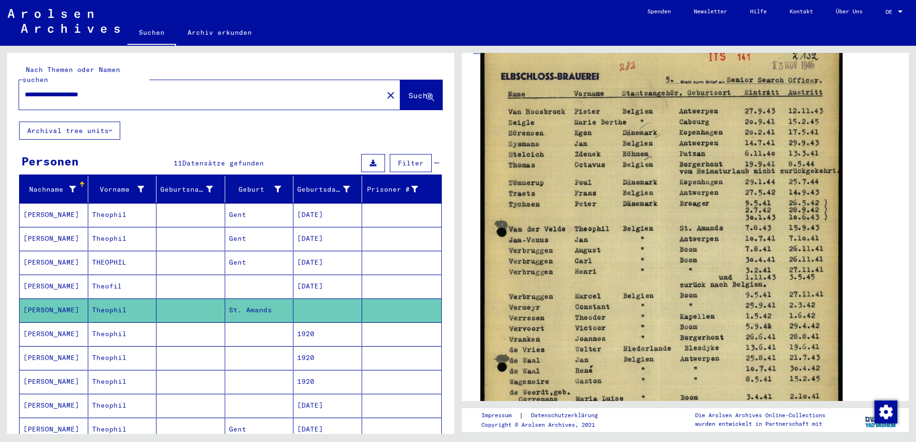
scroll to position [172, 0]
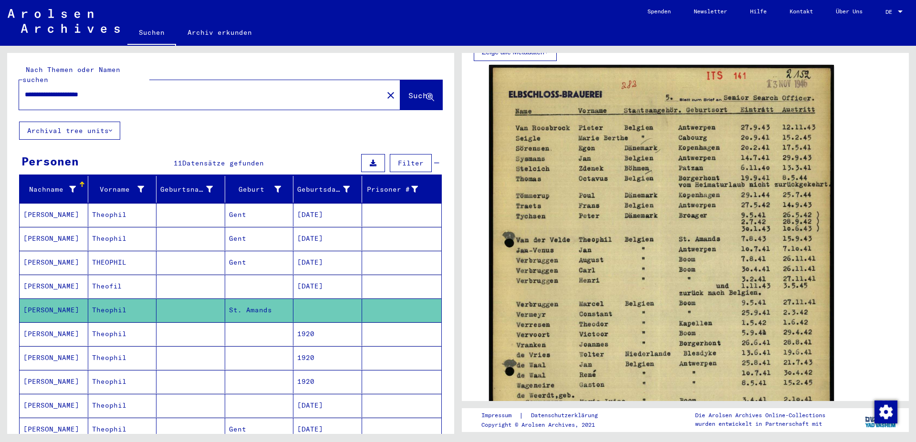
click at [55, 324] on mat-cell "[PERSON_NAME]" at bounding box center [54, 334] width 69 height 23
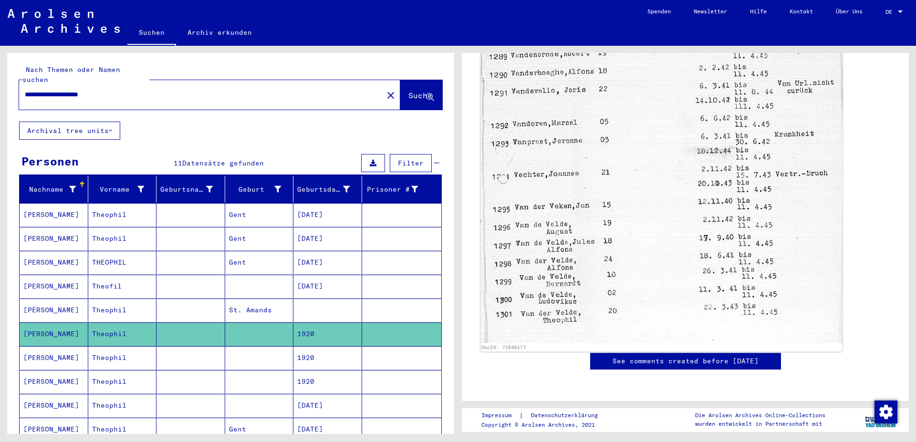
scroll to position [515, 0]
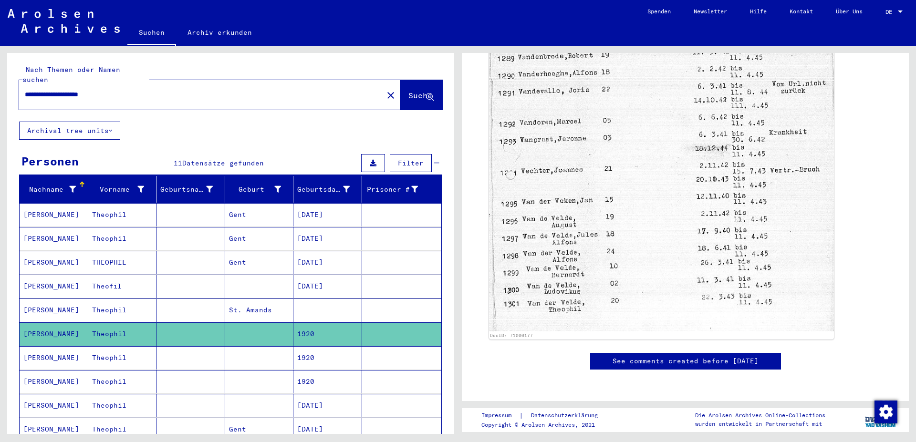
click at [99, 352] on mat-cell "Theophil" at bounding box center [122, 357] width 69 height 23
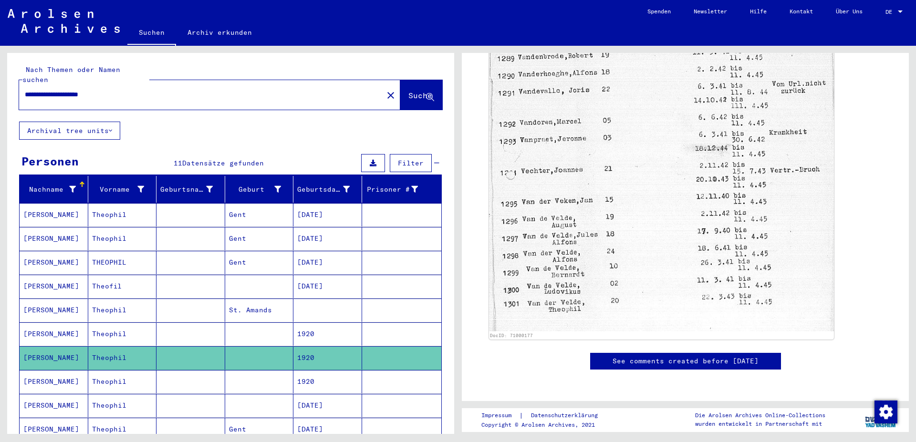
click at [295, 371] on mat-cell "1920" at bounding box center [327, 381] width 69 height 23
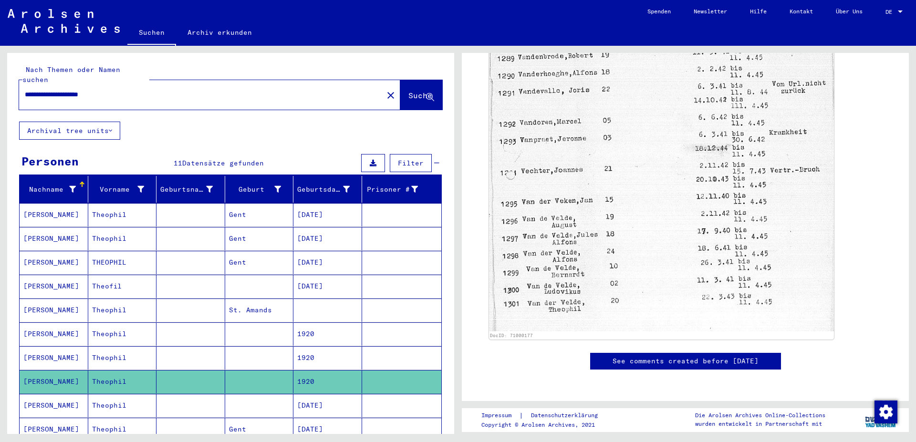
click at [126, 396] on mat-cell "Theophil" at bounding box center [122, 405] width 69 height 23
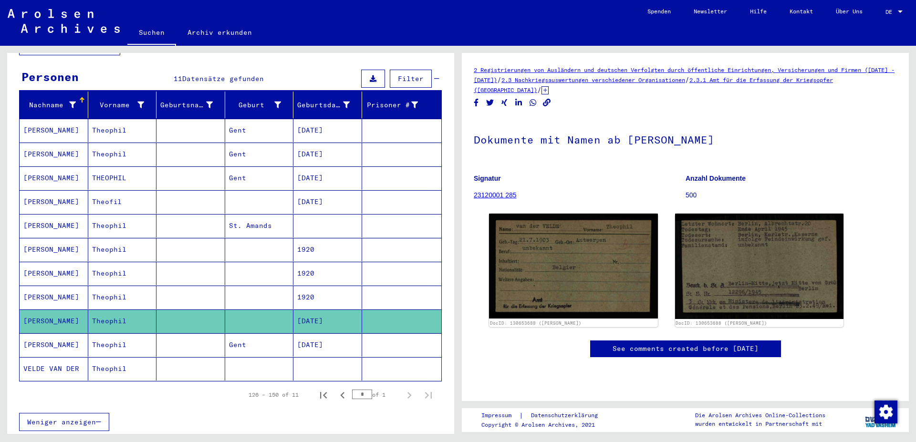
scroll to position [86, 0]
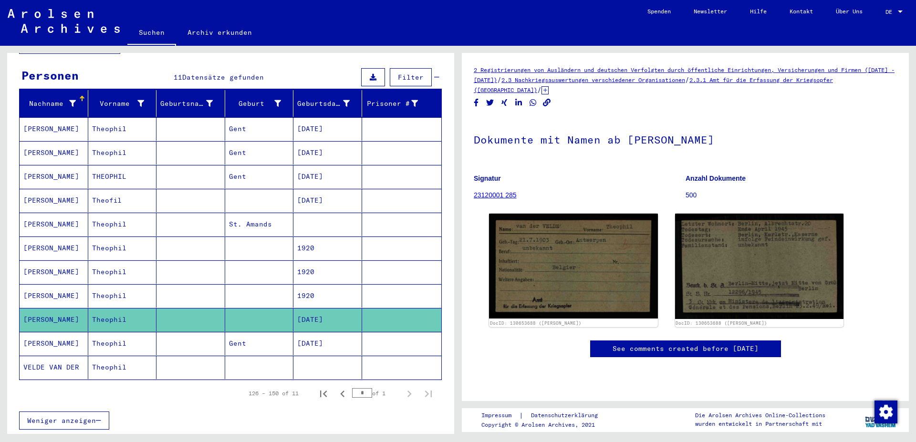
click at [109, 213] on mat-cell "Theophil" at bounding box center [122, 224] width 69 height 23
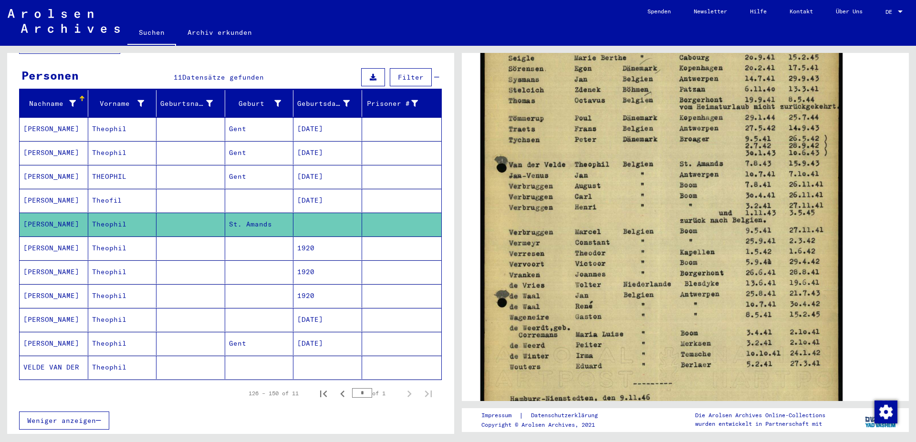
scroll to position [163, 0]
